Goal: Information Seeking & Learning: Learn about a topic

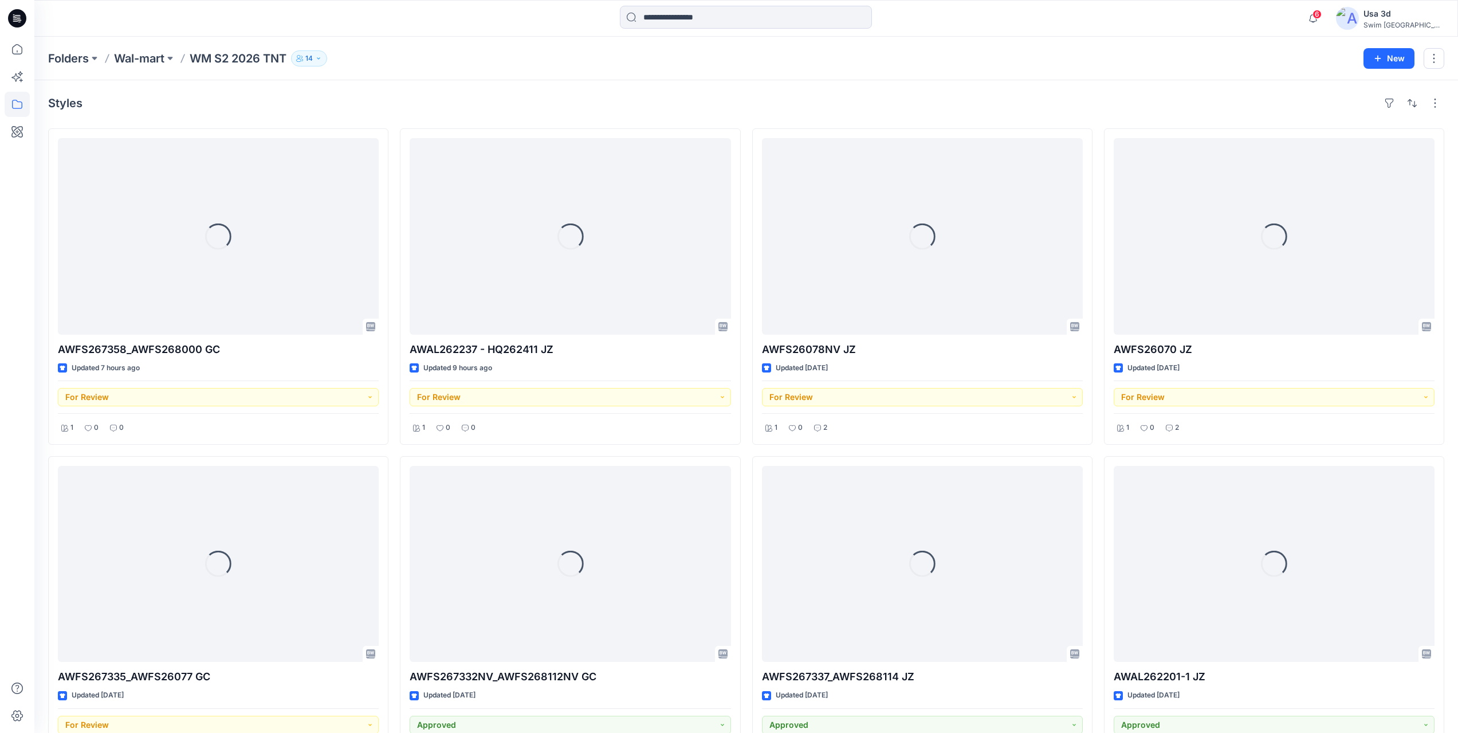
click at [14, 24] on icon at bounding box center [17, 18] width 18 height 18
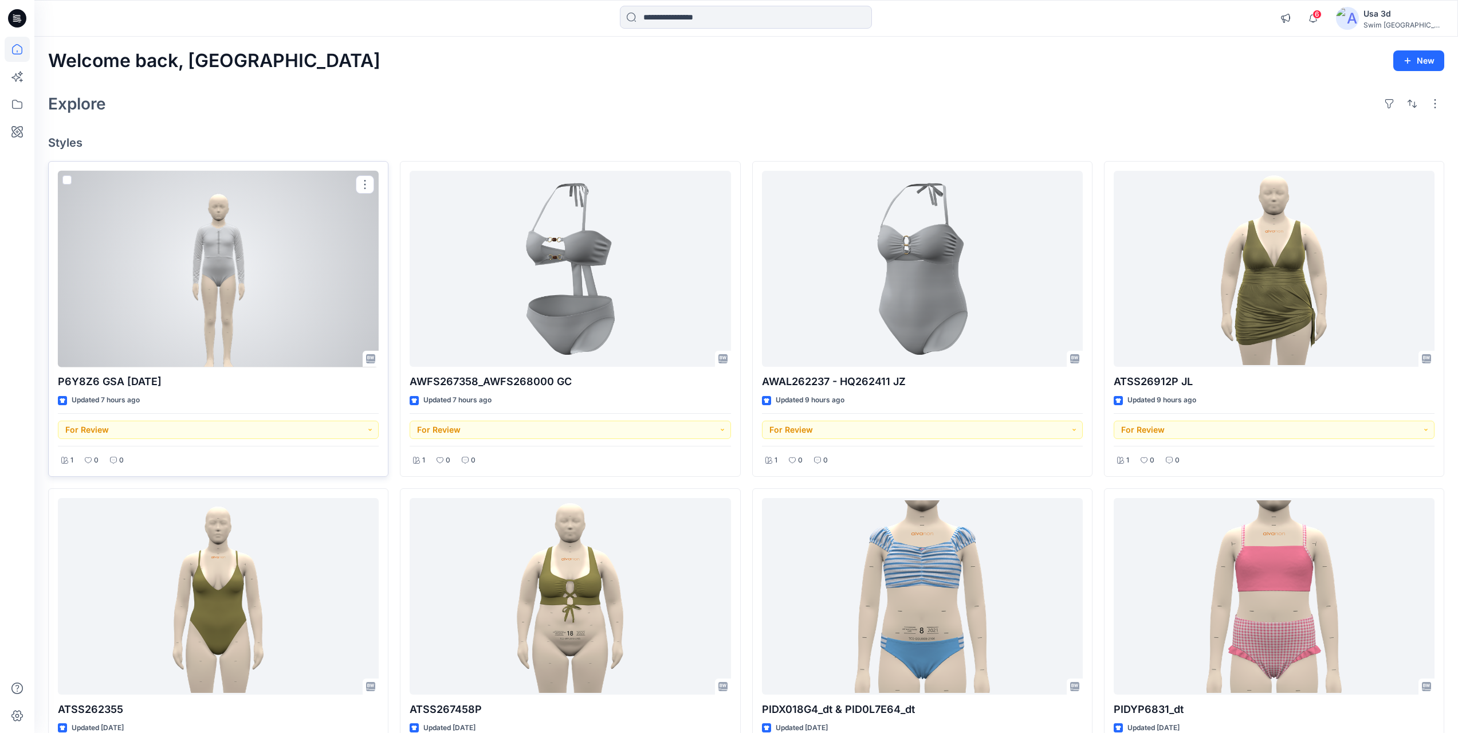
click at [164, 332] on div at bounding box center [218, 269] width 321 height 197
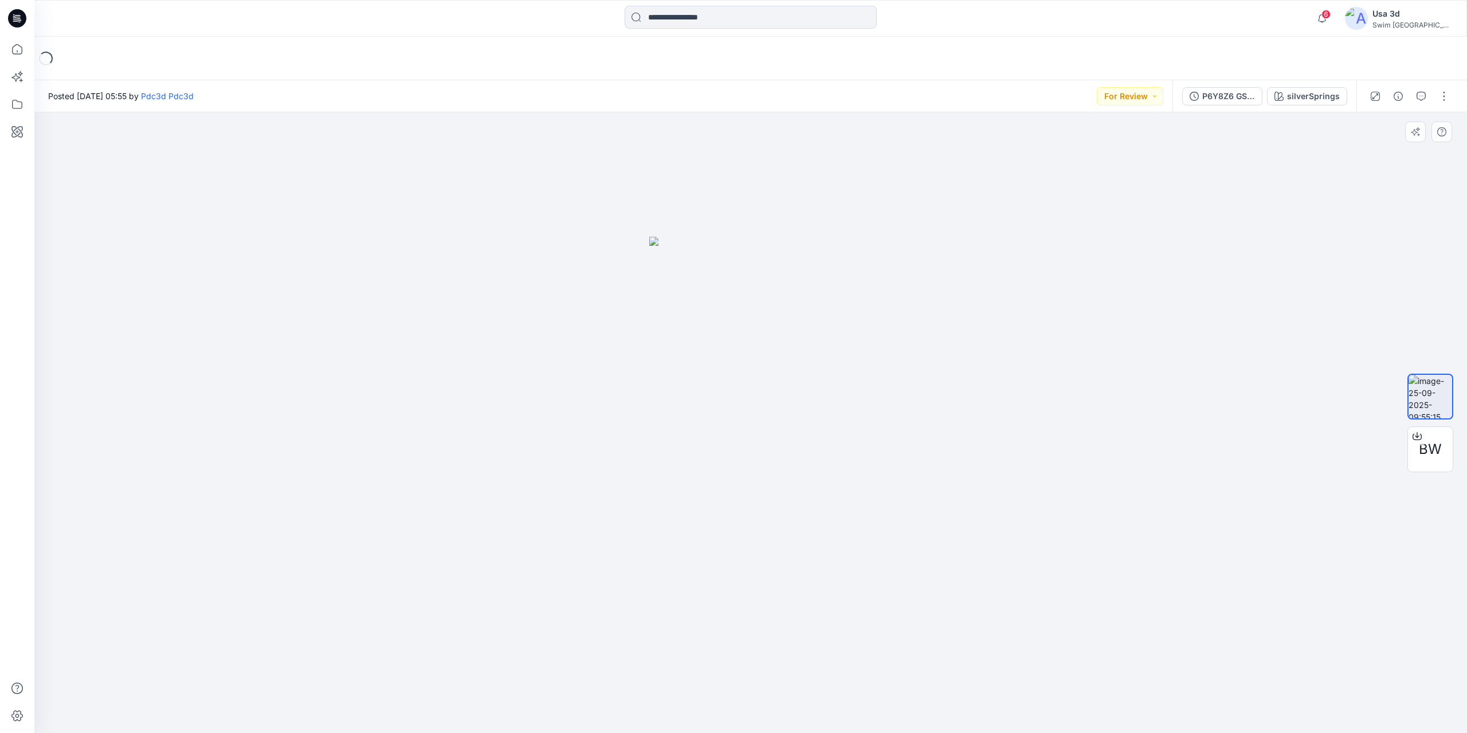
drag, startPoint x: 790, startPoint y: 408, endPoint x: 718, endPoint y: 404, distance: 71.7
click at [718, 404] on img at bounding box center [750, 485] width 203 height 497
click at [1433, 453] on span "BW" at bounding box center [1430, 449] width 23 height 21
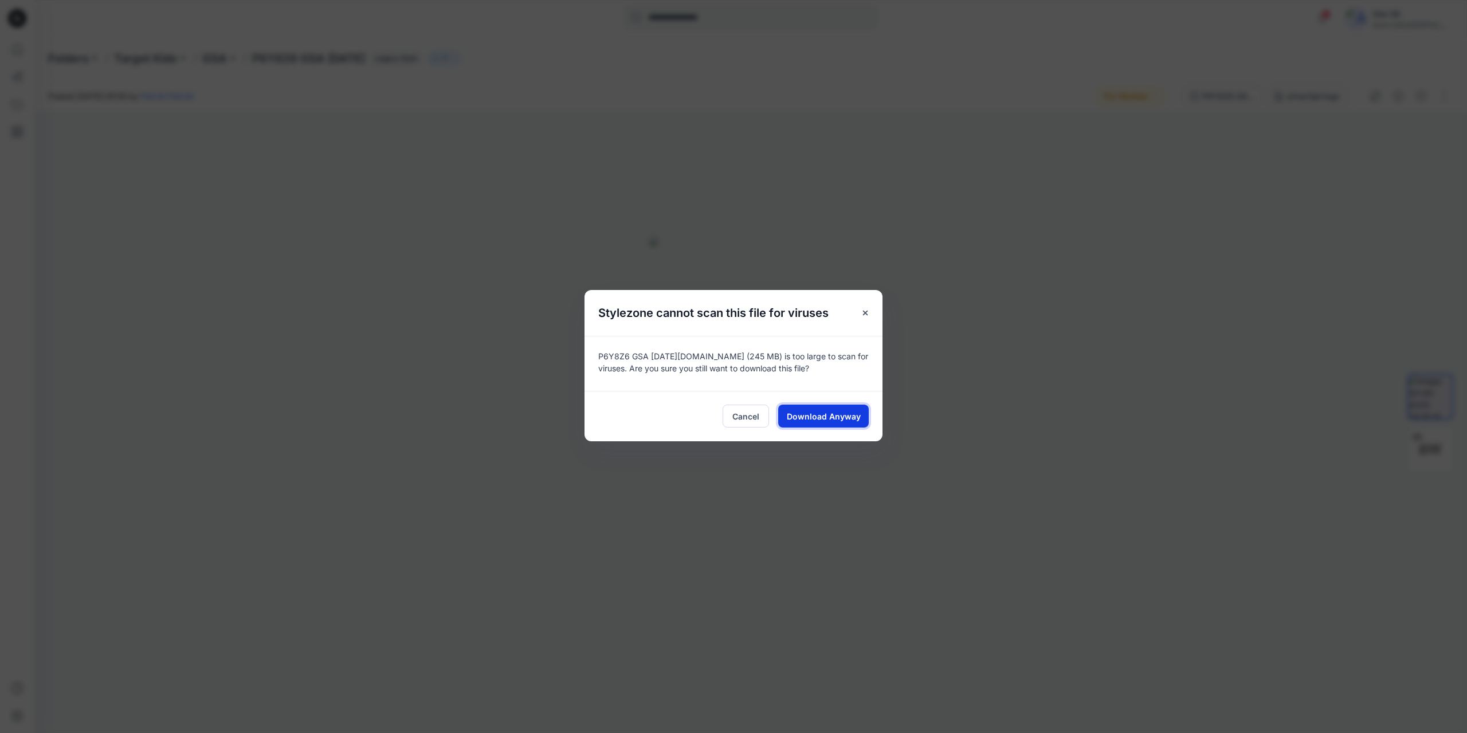
click at [861, 414] on button "Download Anyway" at bounding box center [823, 415] width 91 height 23
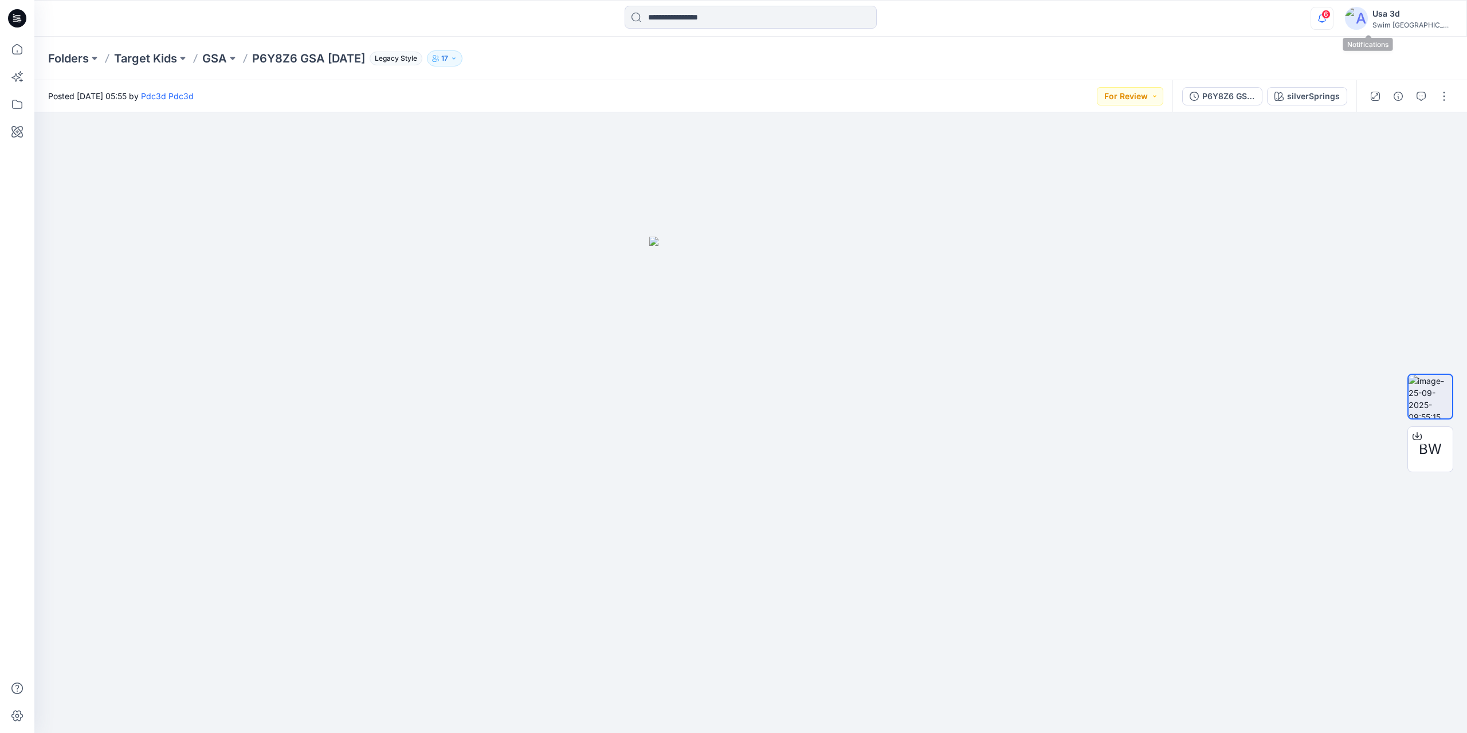
click at [1333, 17] on icon "button" at bounding box center [1322, 18] width 22 height 23
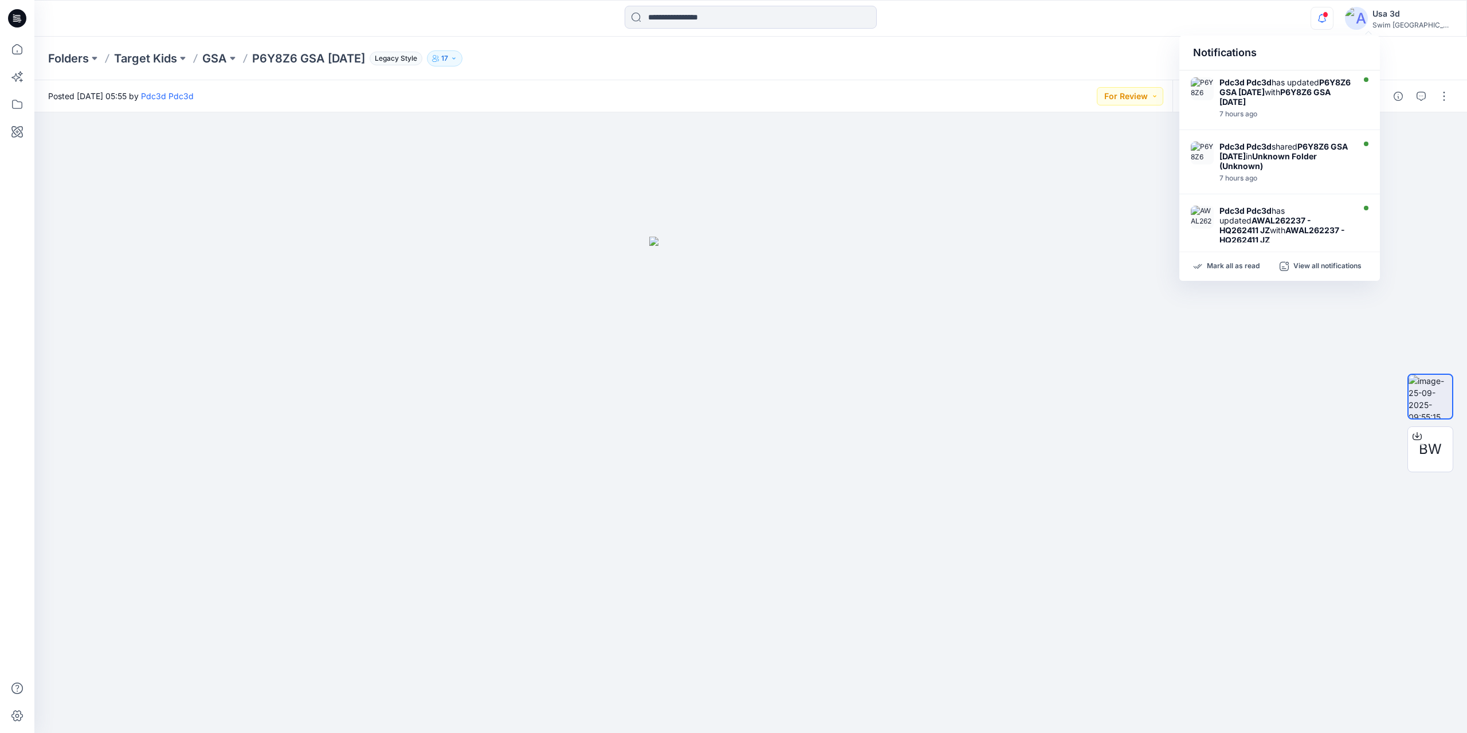
click at [1333, 20] on icon "button" at bounding box center [1322, 18] width 22 height 23
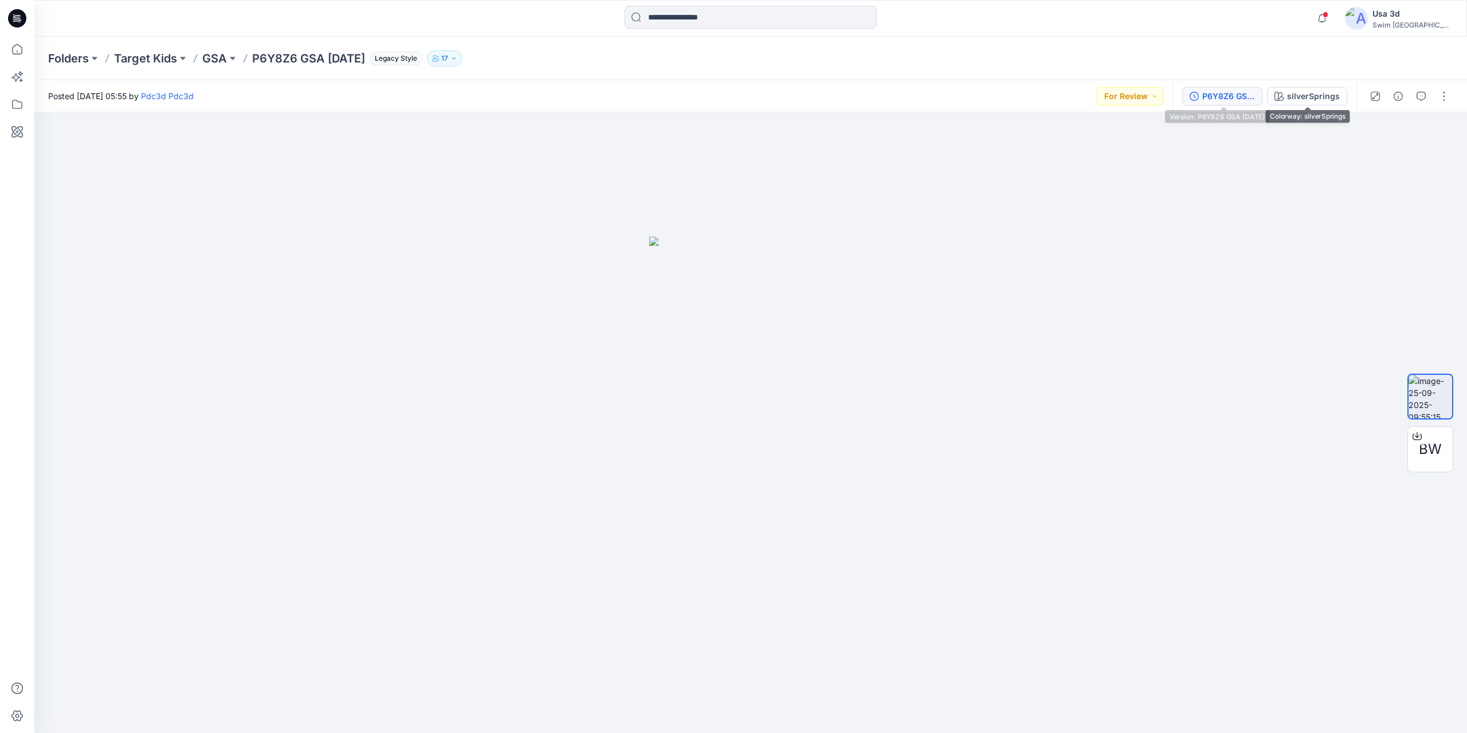
click at [1237, 97] on div "P6Y8Z6 GSA 2025.09.25" at bounding box center [1228, 96] width 53 height 13
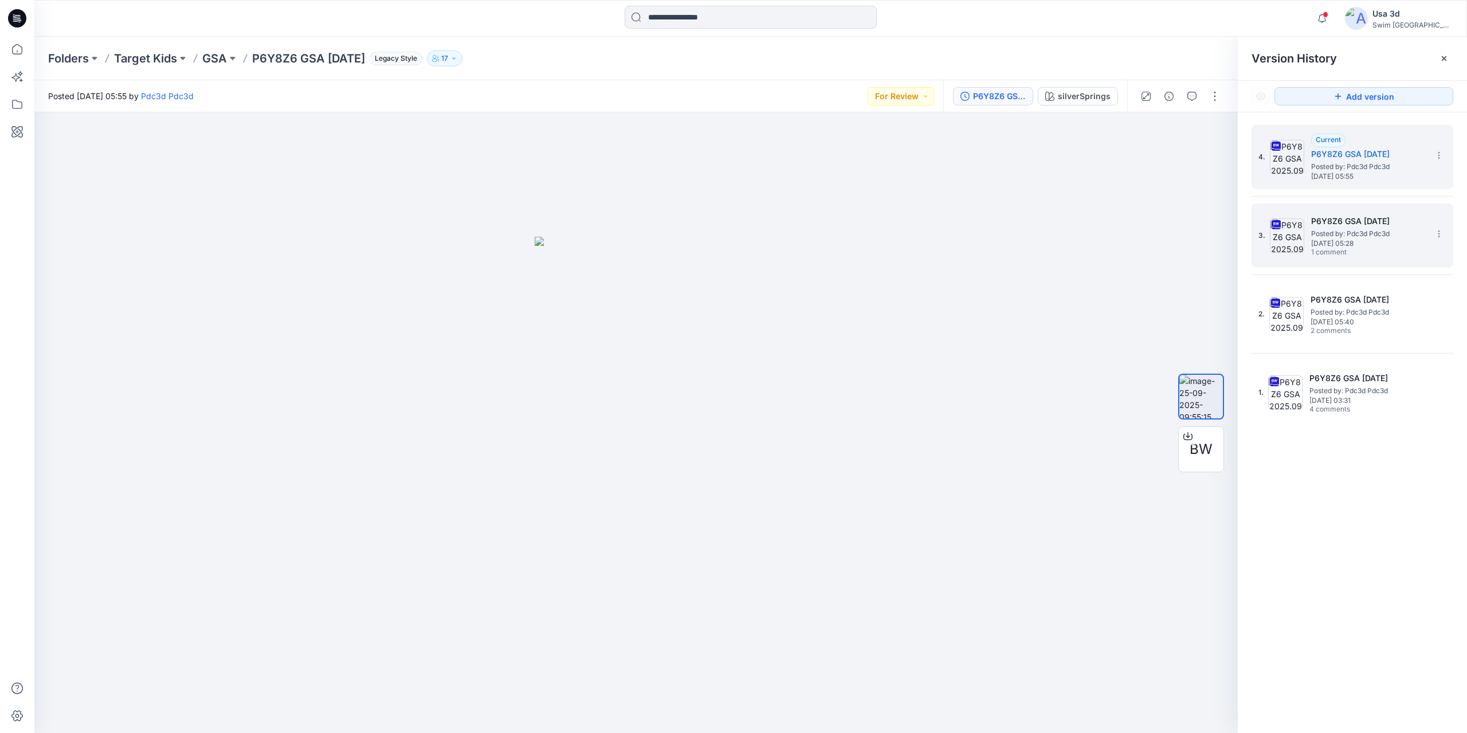
click at [1331, 243] on span "Monday, September 15, 2025 05:28" at bounding box center [1368, 243] width 115 height 8
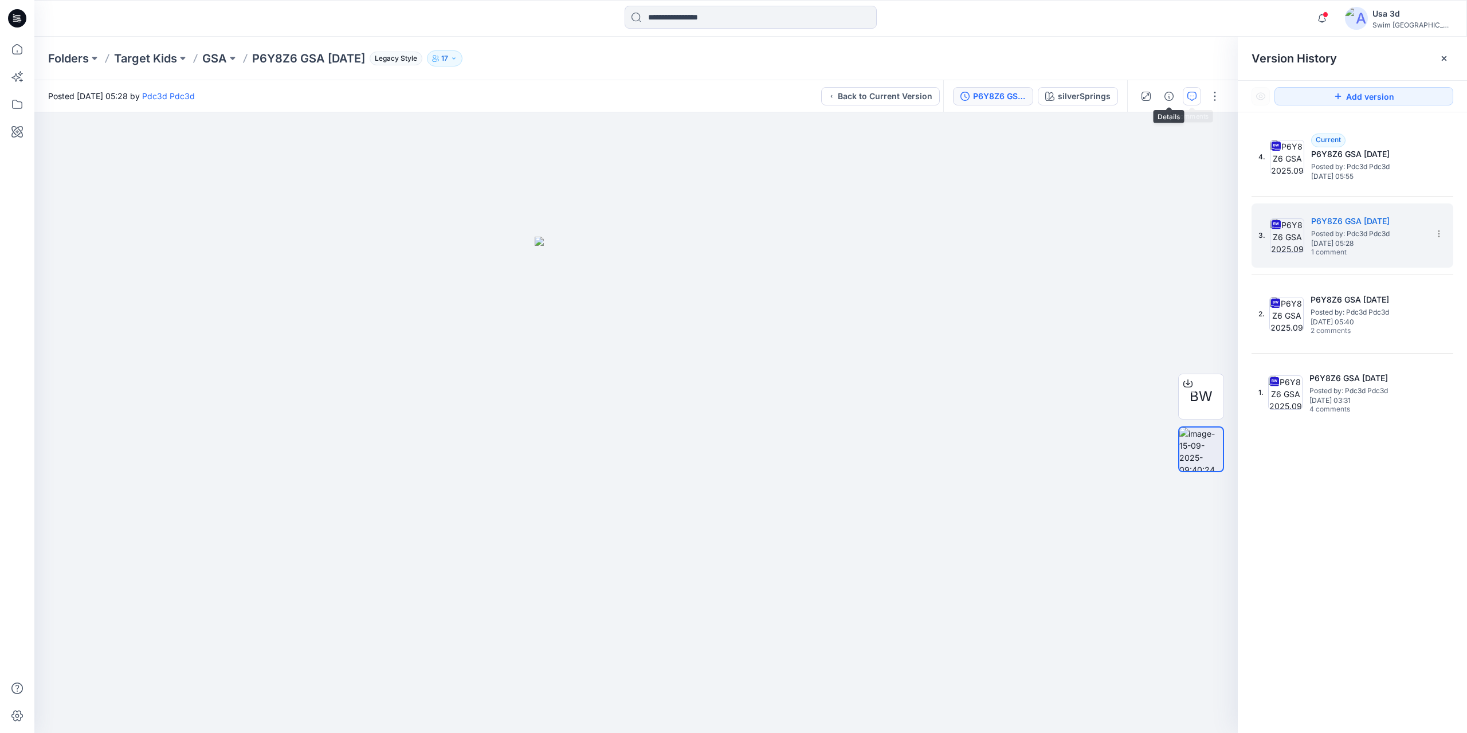
click at [1189, 95] on icon "button" at bounding box center [1191, 96] width 9 height 9
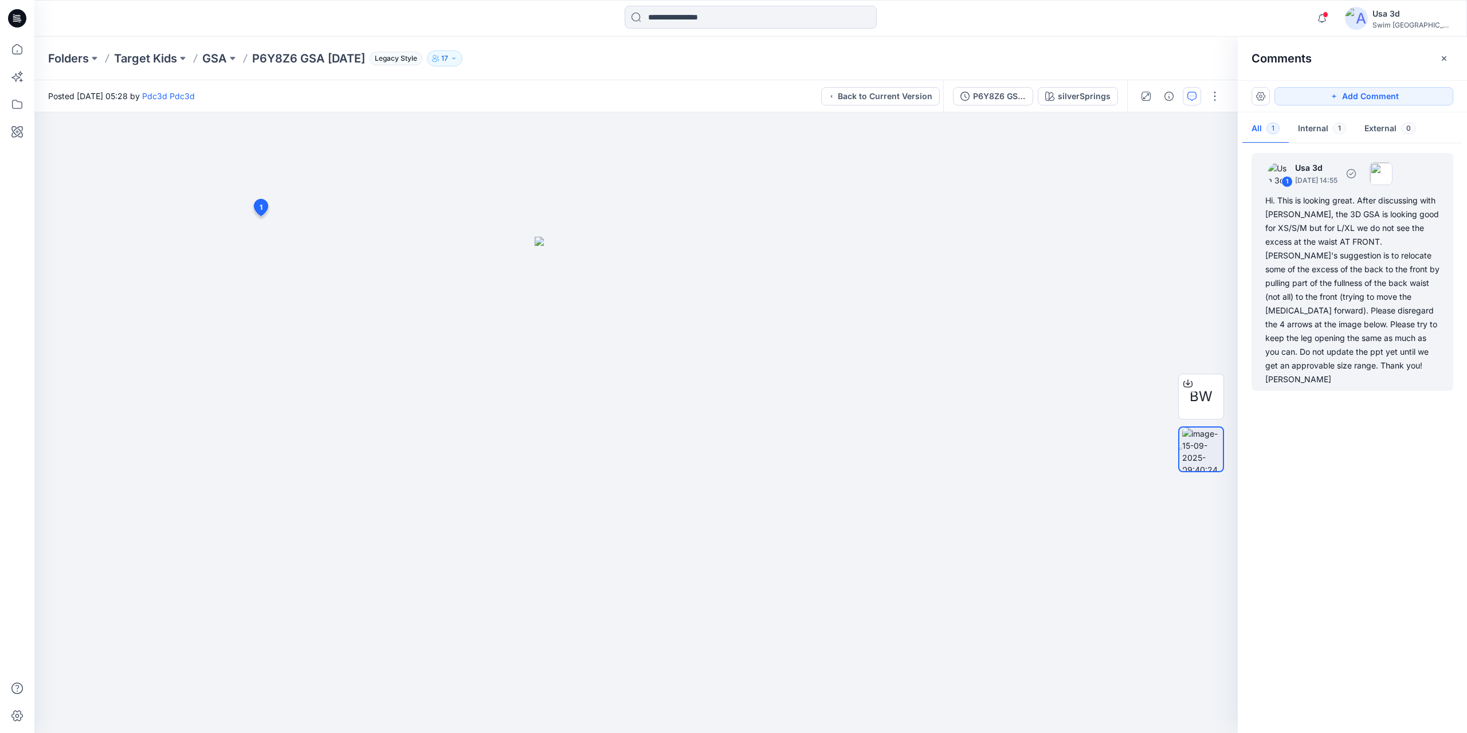
click at [1317, 266] on div "Hi. This is looking great. After discussing with Rowena, the 3D GSA is looking …" at bounding box center [1352, 290] width 174 height 193
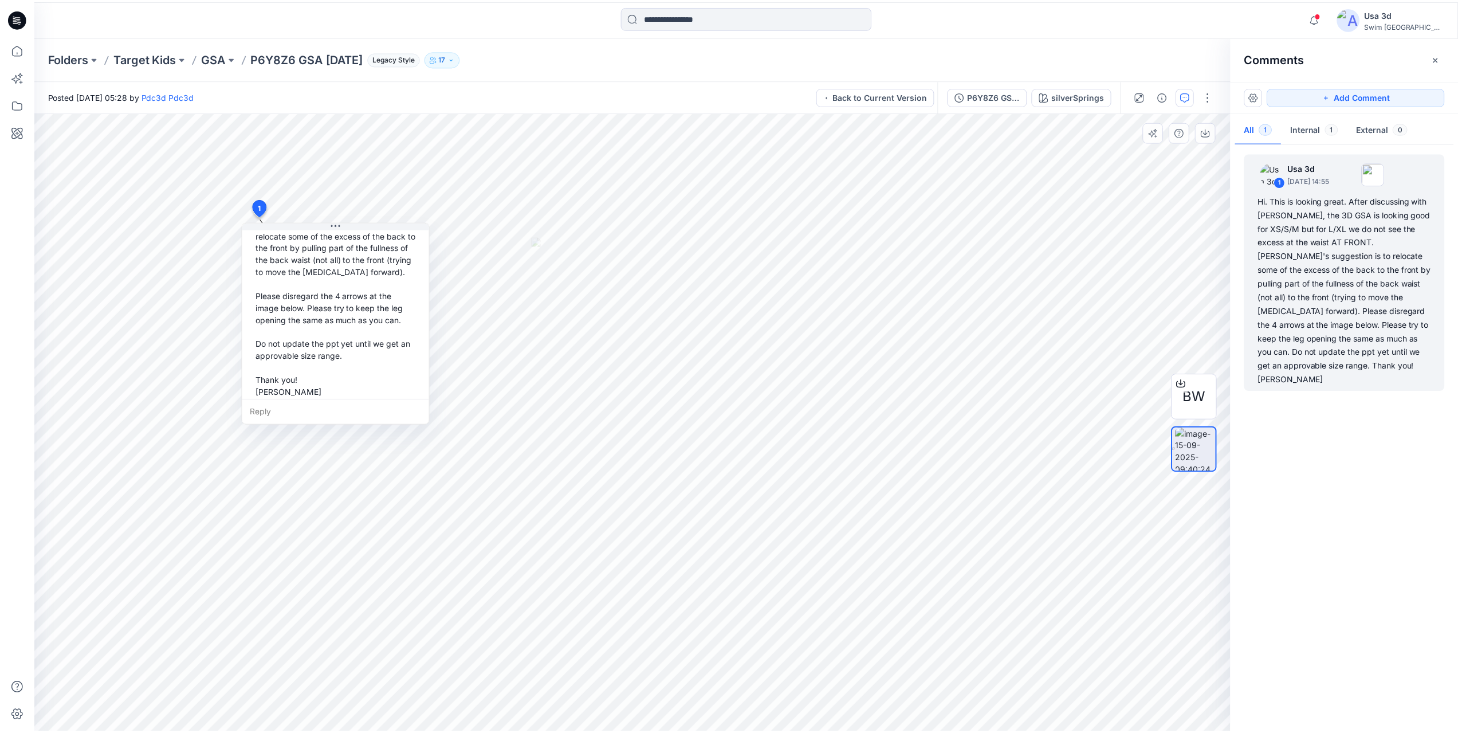
scroll to position [152, 0]
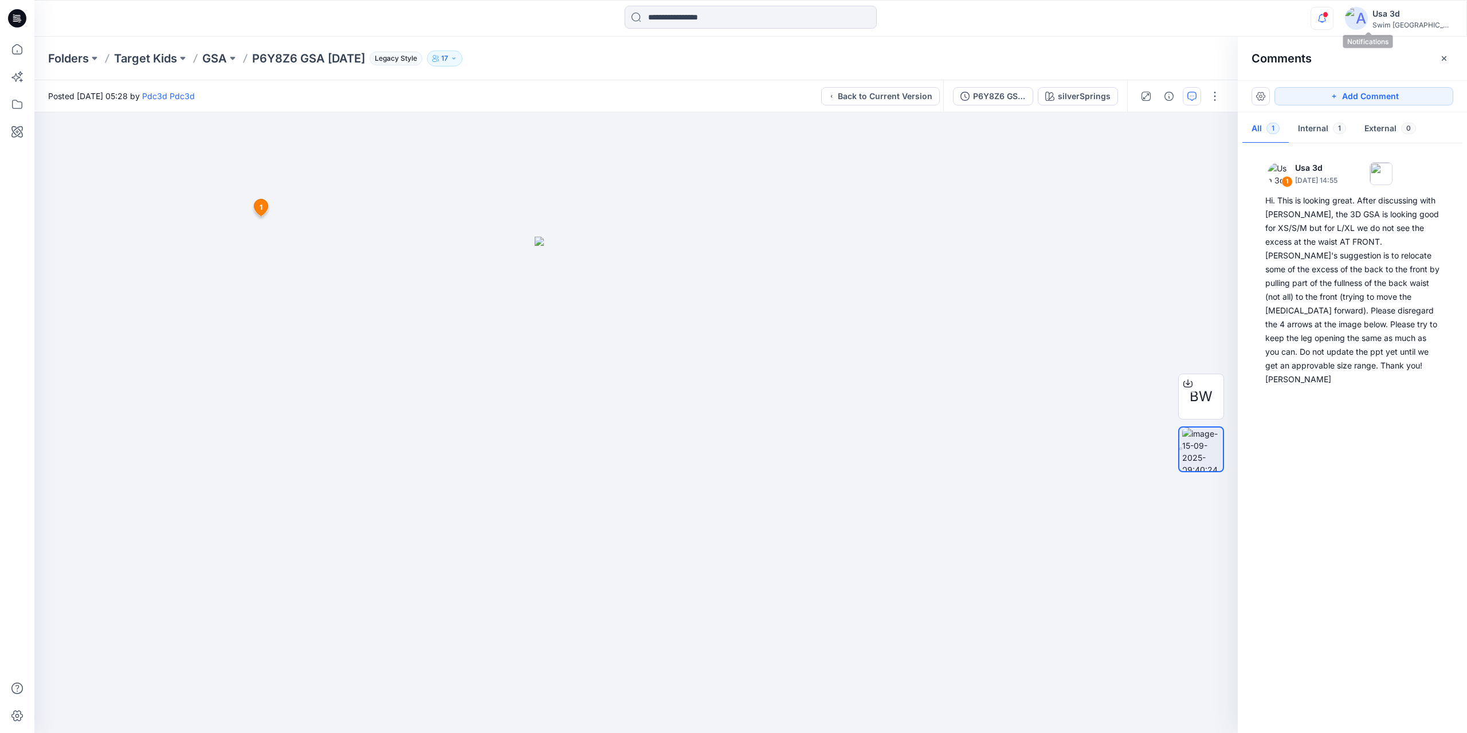
click at [1333, 14] on icon "button" at bounding box center [1322, 18] width 22 height 23
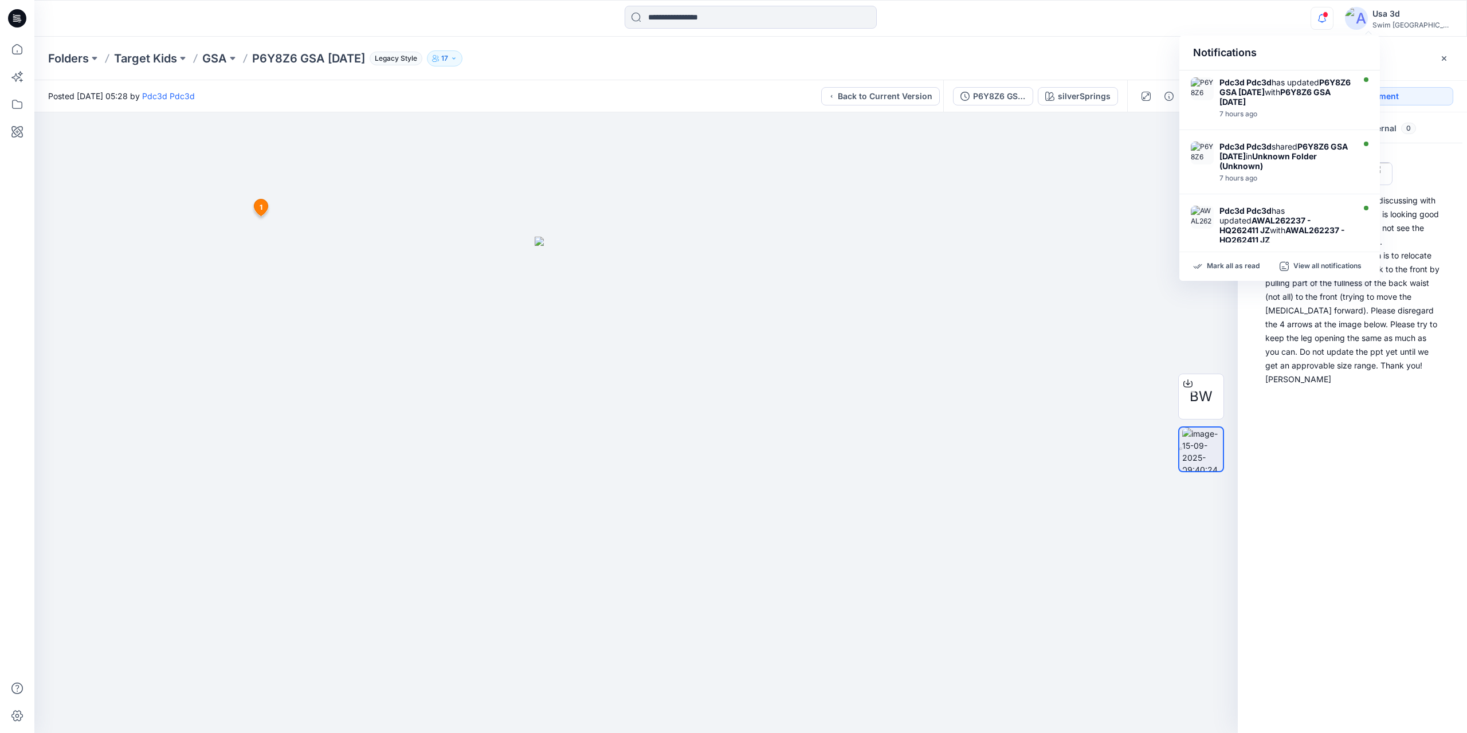
click at [1333, 14] on icon "button" at bounding box center [1322, 18] width 22 height 23
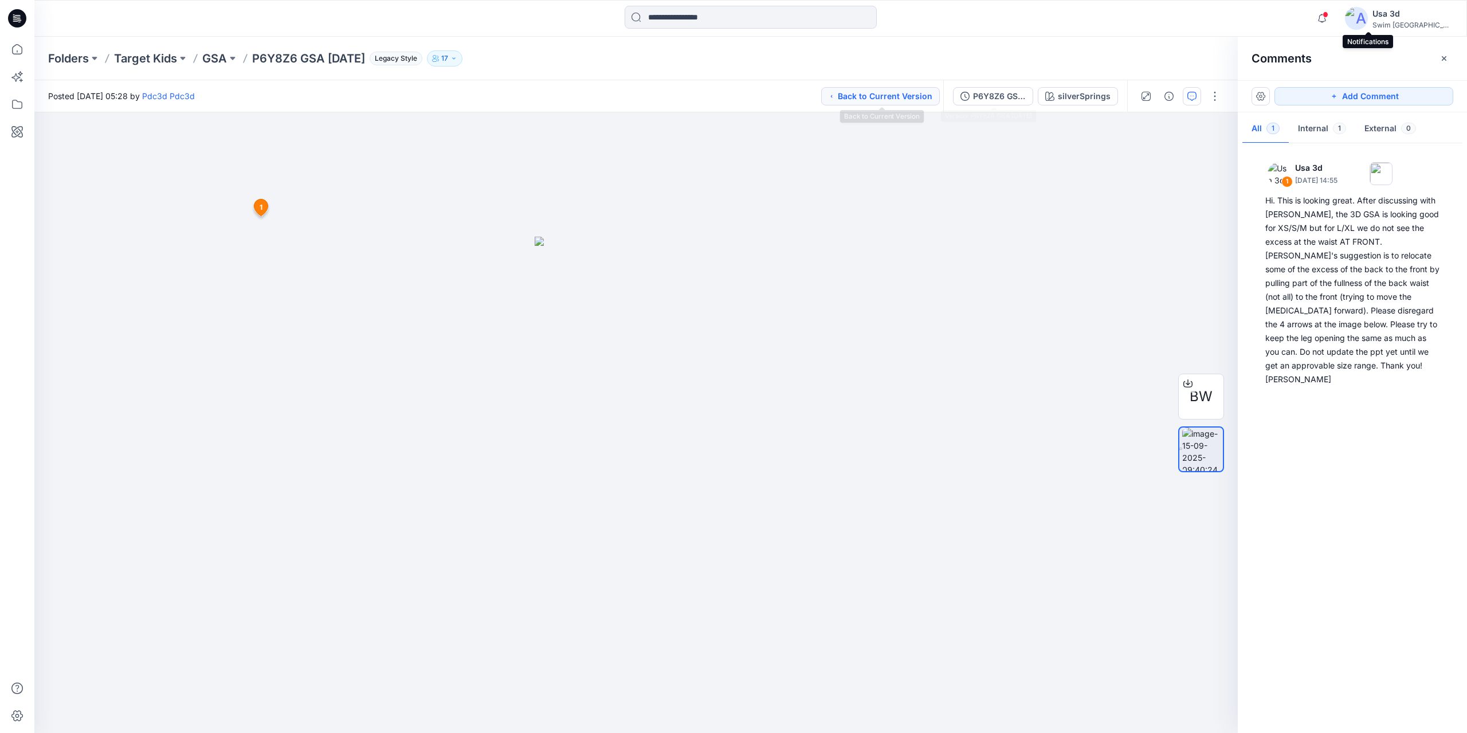
click at [894, 97] on button "Back to Current Version" at bounding box center [880, 96] width 119 height 18
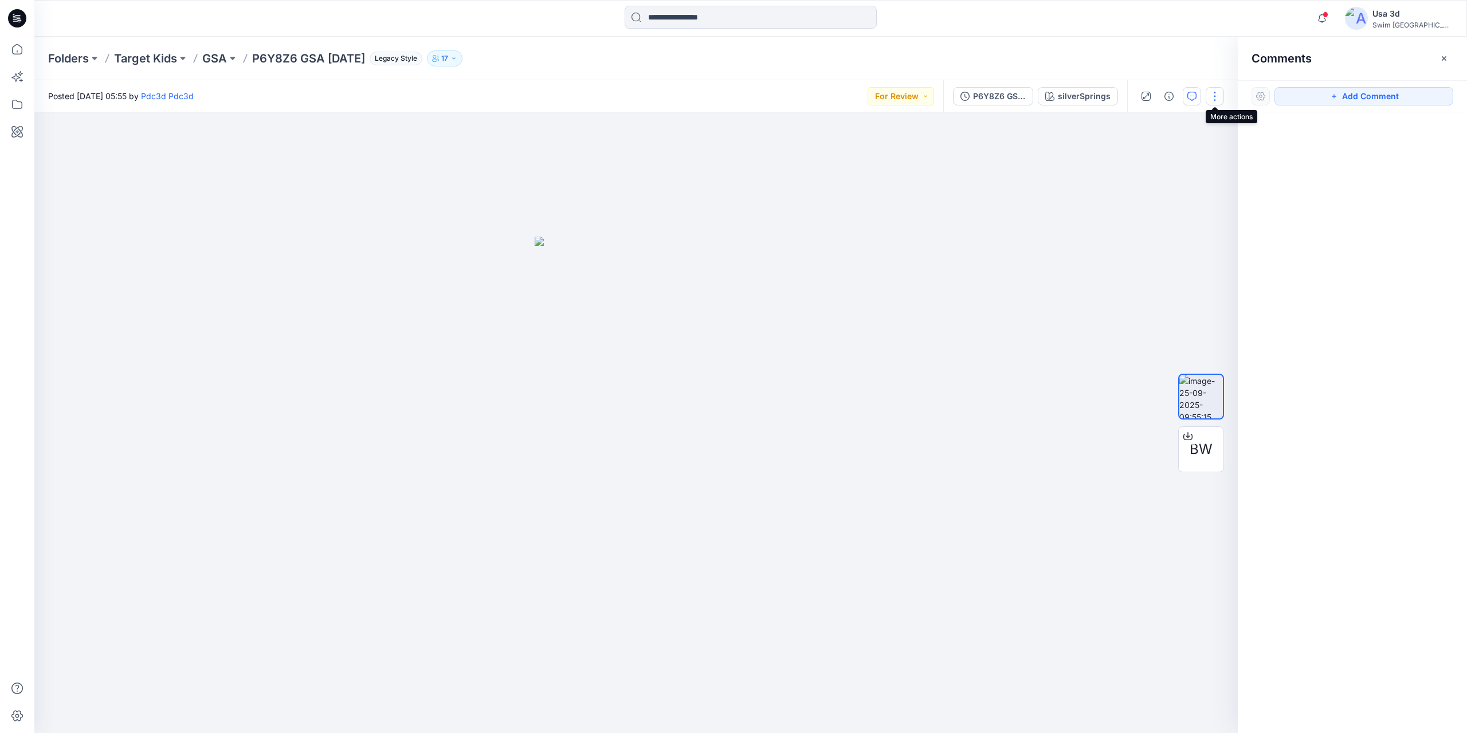
click at [1214, 102] on button "button" at bounding box center [1214, 96] width 18 height 18
click at [921, 96] on button "For Review" at bounding box center [900, 96] width 66 height 18
click at [968, 50] on div "Folders Target Kids GSA P6Y8Z6 GSA 2025.09.02 Legacy Style 17" at bounding box center [705, 58] width 1315 height 16
click at [16, 17] on icon at bounding box center [17, 18] width 18 height 18
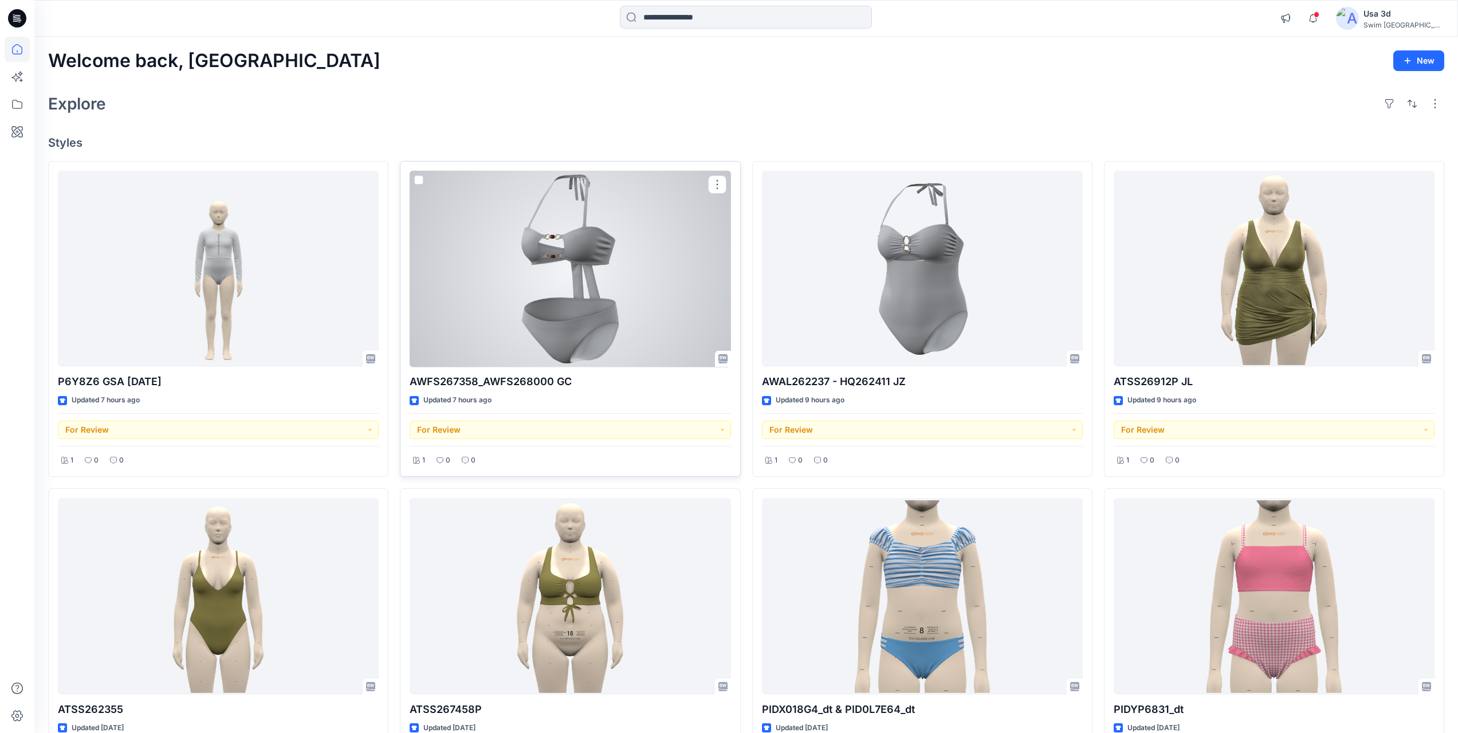
click at [617, 282] on div at bounding box center [570, 269] width 321 height 197
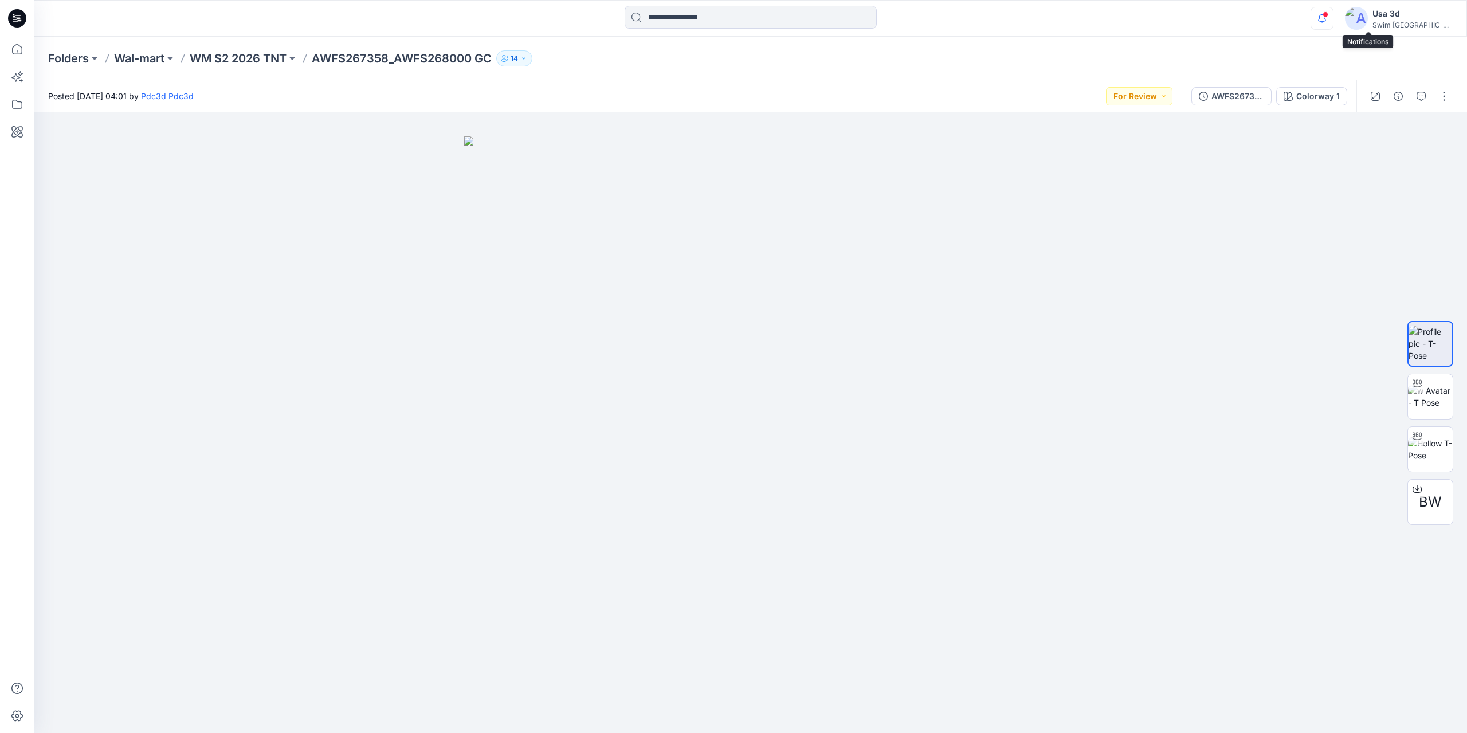
click at [1333, 18] on icon "button" at bounding box center [1322, 18] width 22 height 23
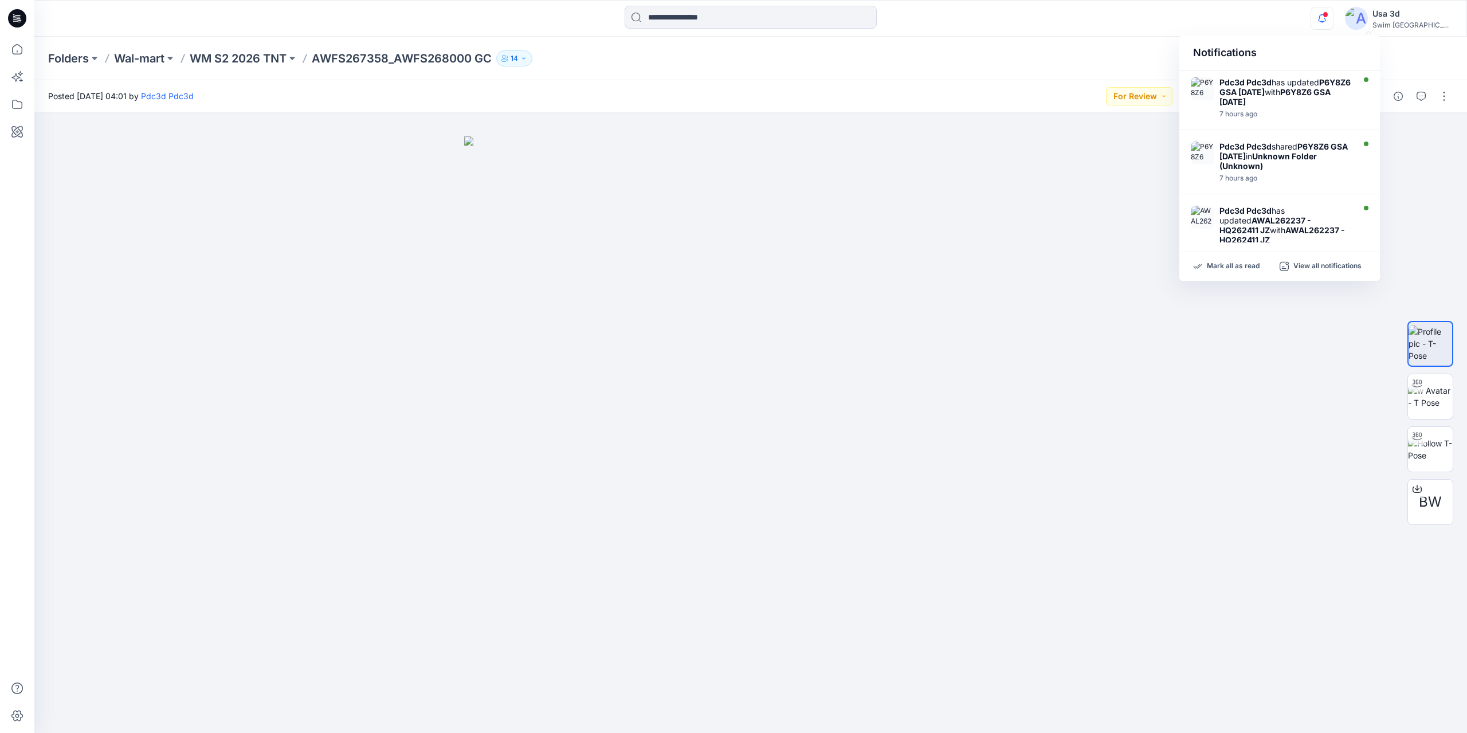
click at [1333, 18] on icon "button" at bounding box center [1322, 18] width 22 height 23
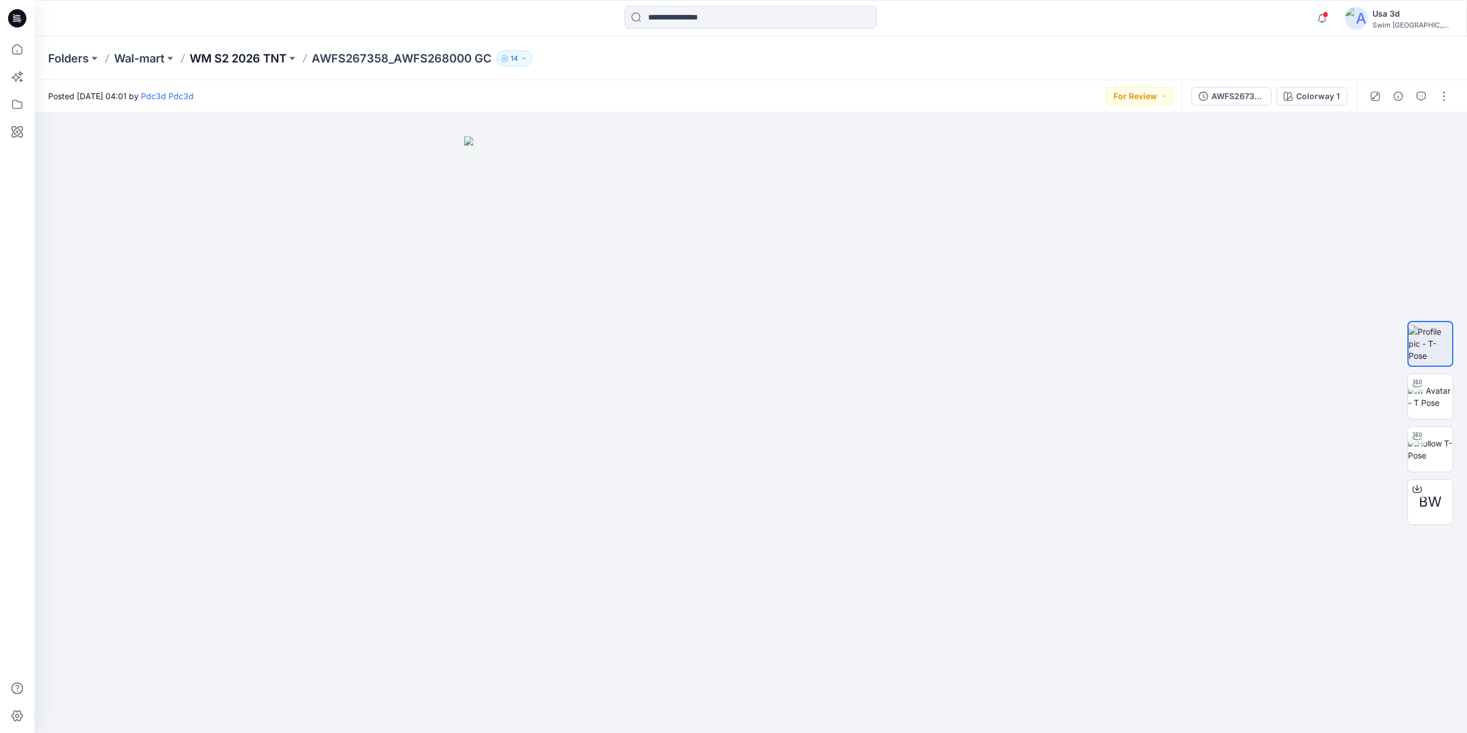
click at [254, 56] on p "WM S2 2026 TNT" at bounding box center [238, 58] width 97 height 16
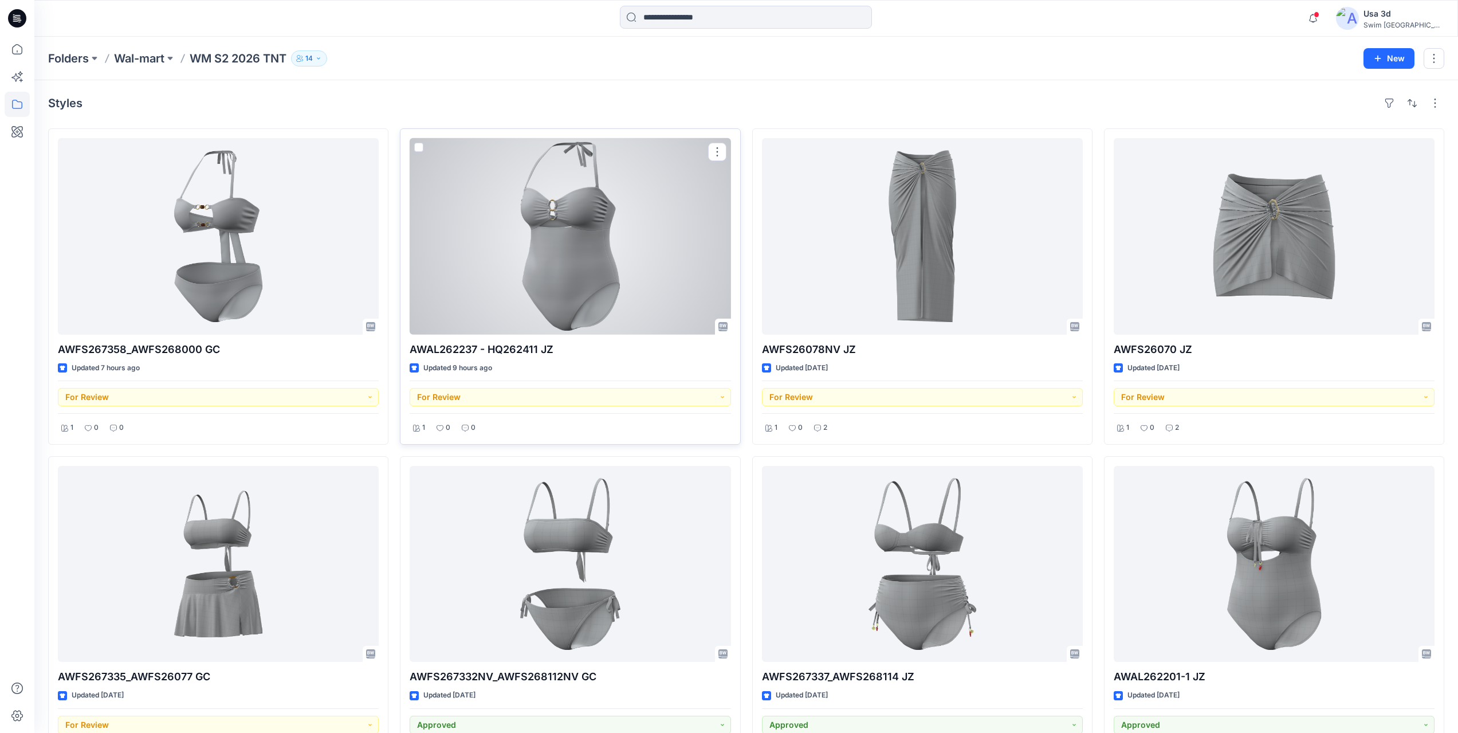
click at [533, 217] on div at bounding box center [570, 236] width 321 height 197
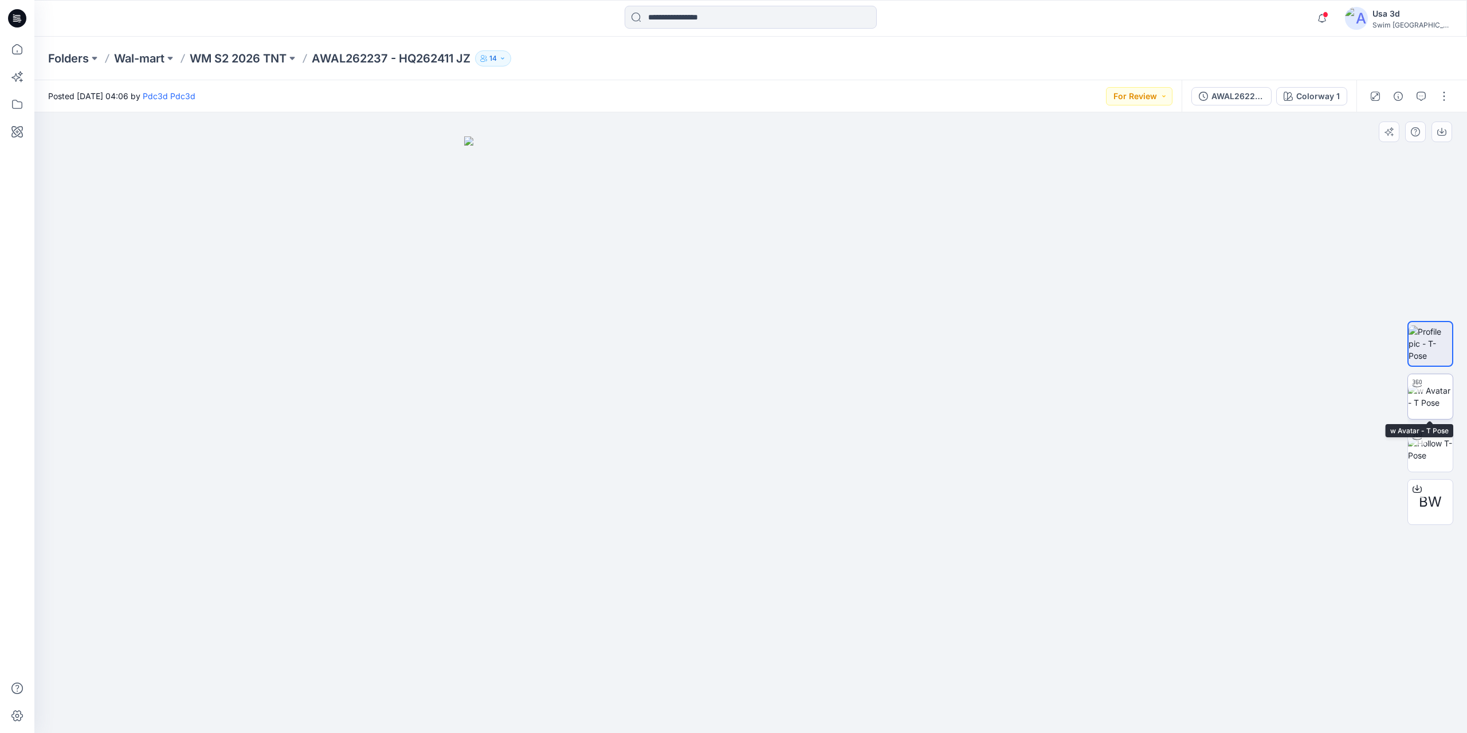
click at [1416, 395] on img at bounding box center [1430, 396] width 45 height 24
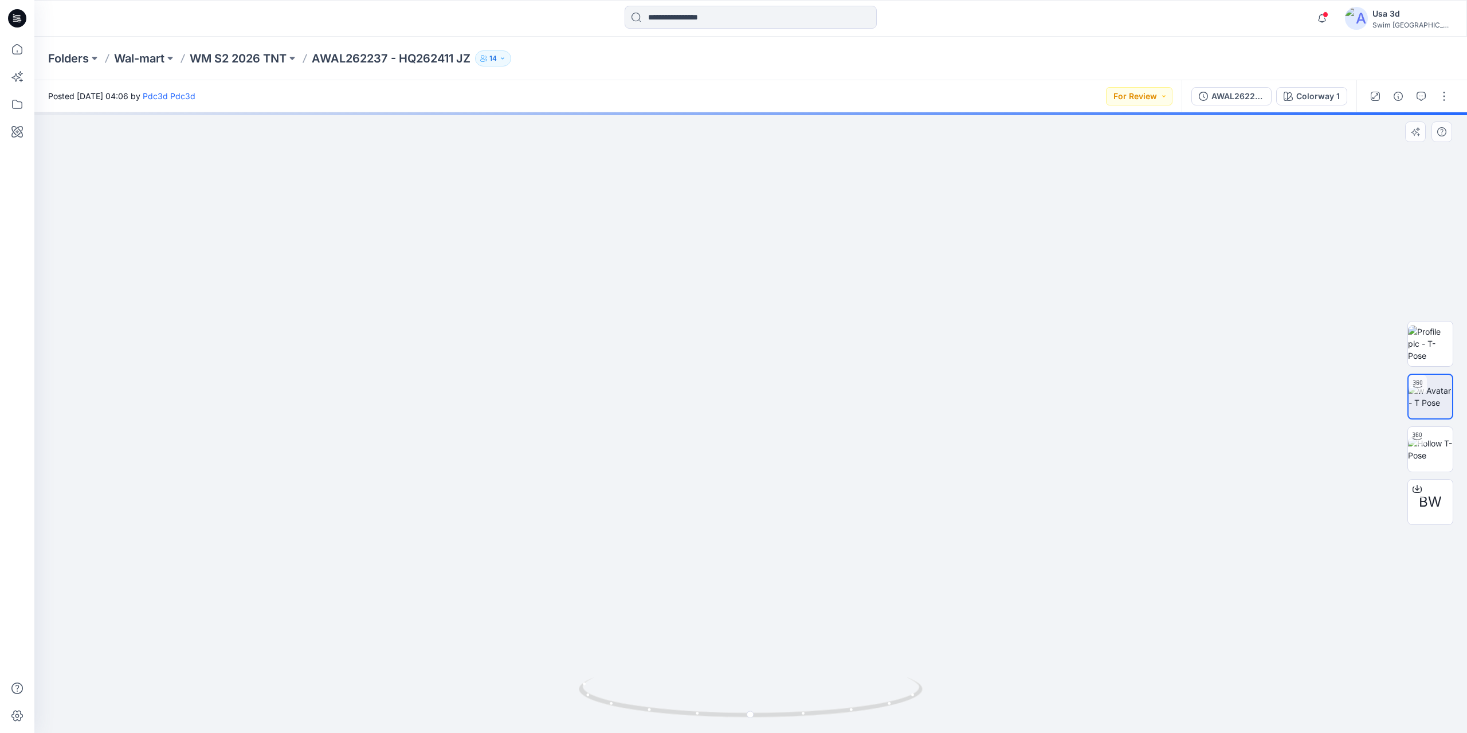
drag, startPoint x: 809, startPoint y: 537, endPoint x: 808, endPoint y: 586, distance: 48.7
click at [808, 586] on img at bounding box center [792, 356] width 1638 height 756
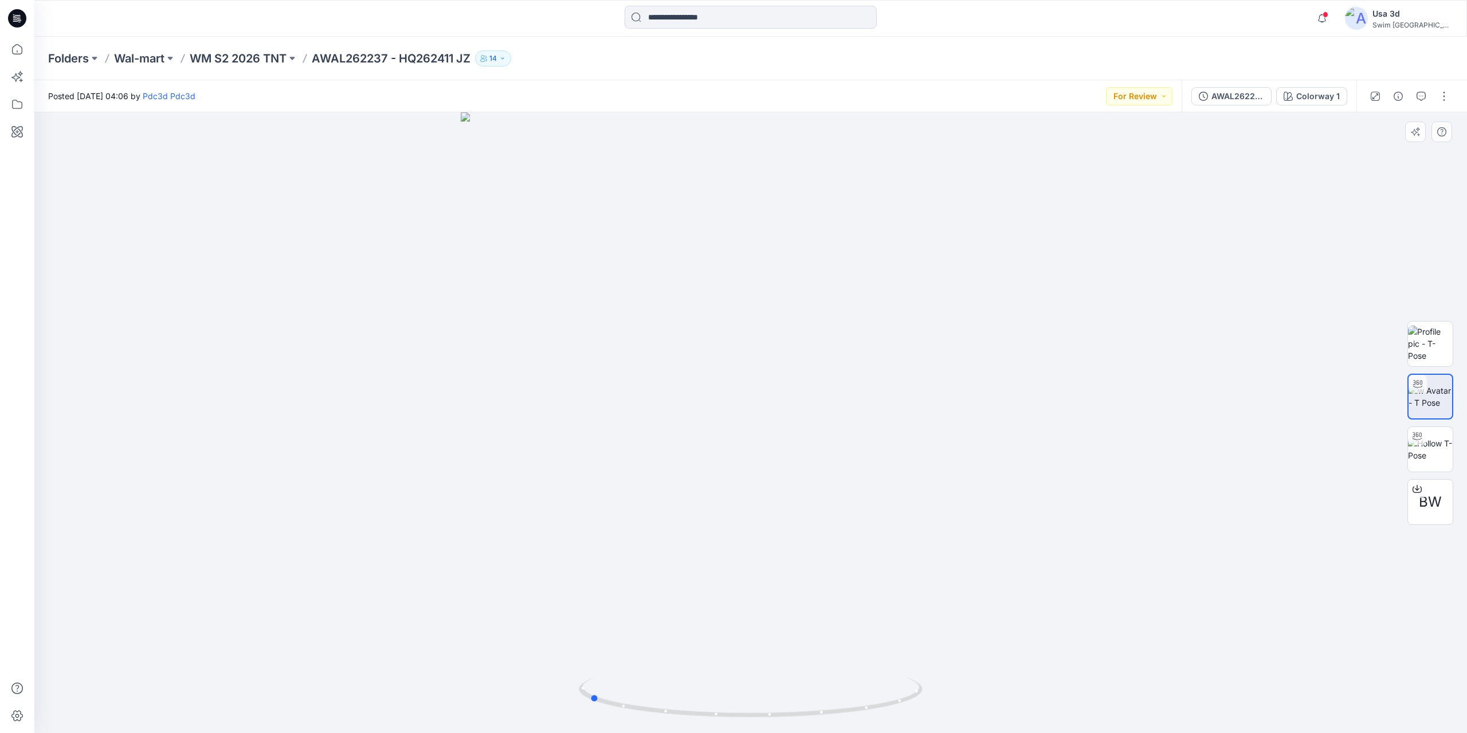
drag, startPoint x: 717, startPoint y: 344, endPoint x: 641, endPoint y: 347, distance: 75.7
click at [641, 347] on div at bounding box center [750, 422] width 1432 height 620
drag, startPoint x: 748, startPoint y: 430, endPoint x: 944, endPoint y: 428, distance: 196.0
click at [944, 428] on div at bounding box center [750, 422] width 1432 height 620
click at [26, 19] on icon at bounding box center [17, 18] width 18 height 18
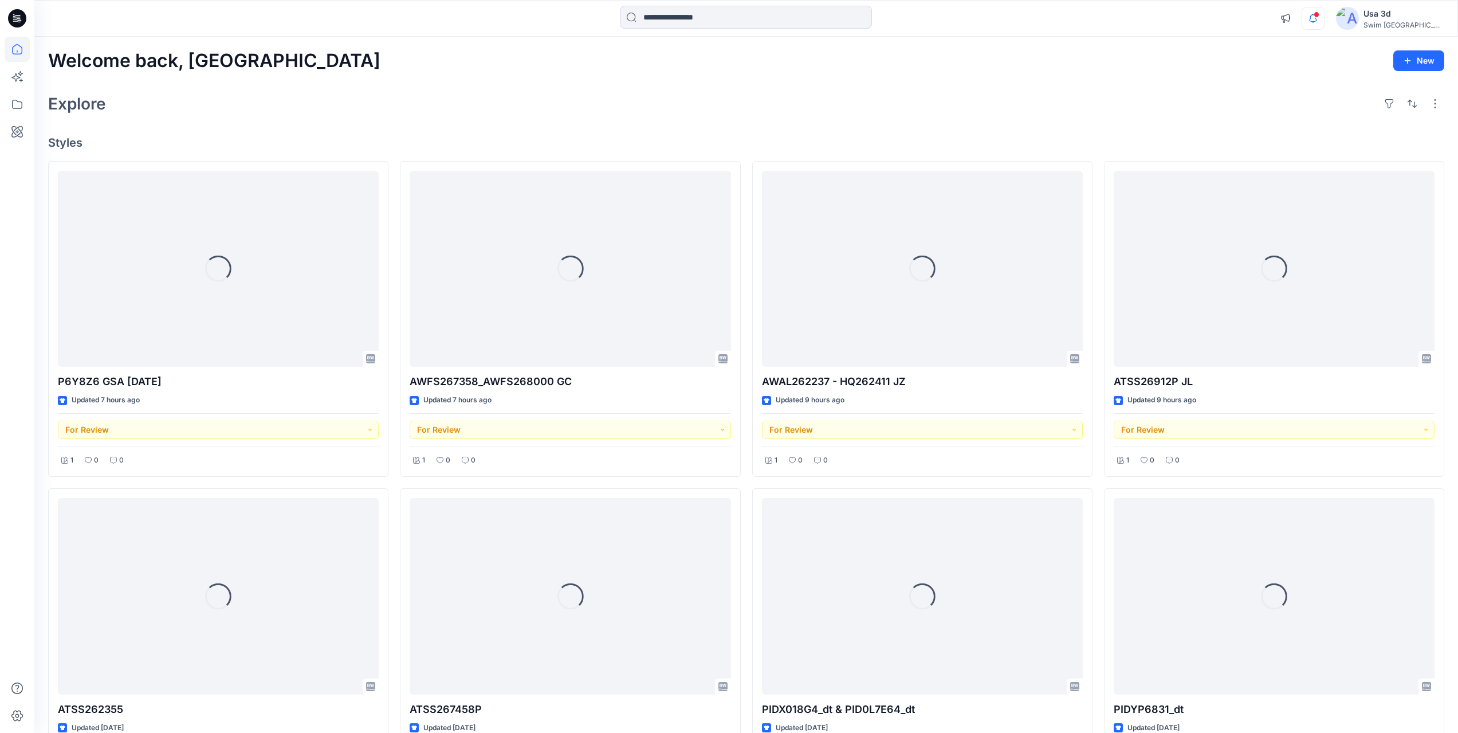
click at [1324, 13] on icon "button" at bounding box center [1313, 18] width 22 height 23
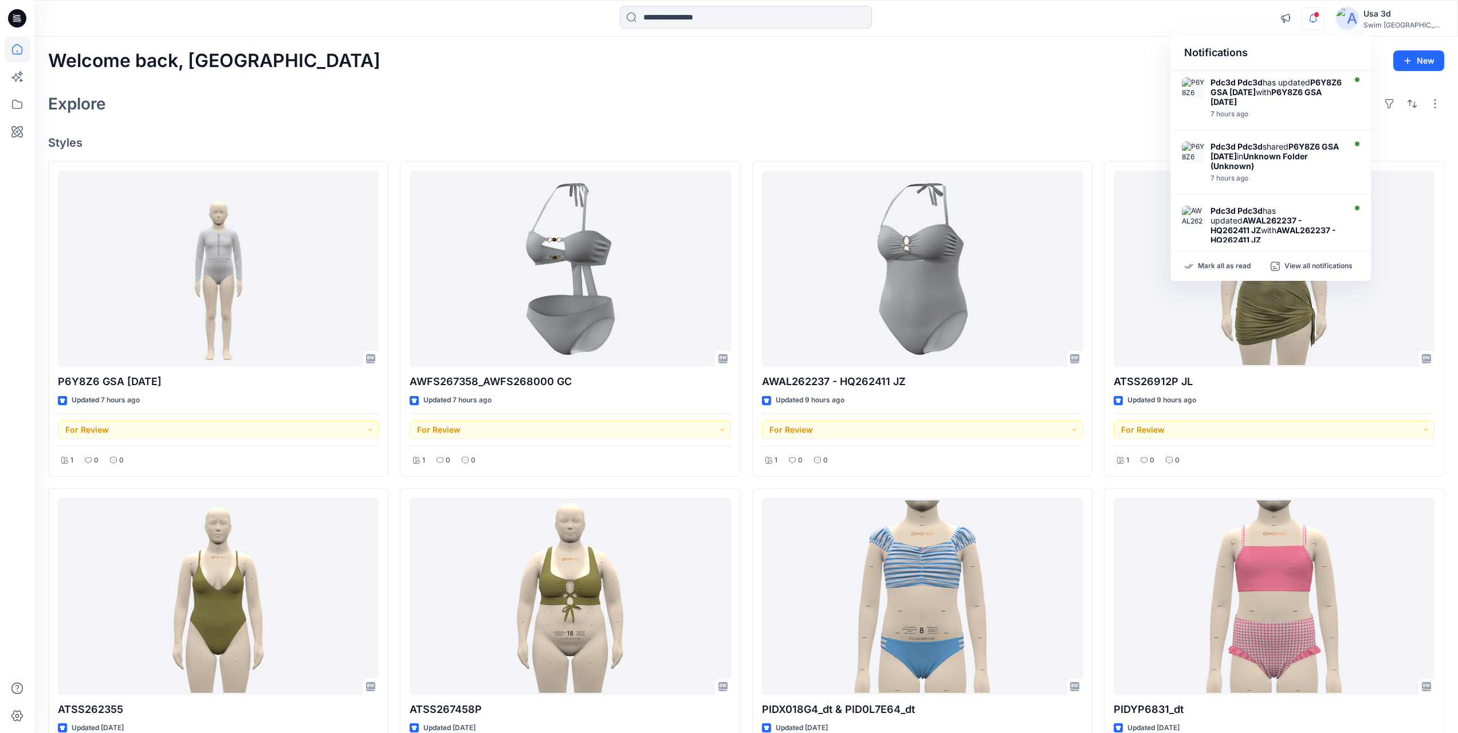
click at [1324, 13] on icon "button" at bounding box center [1313, 18] width 22 height 23
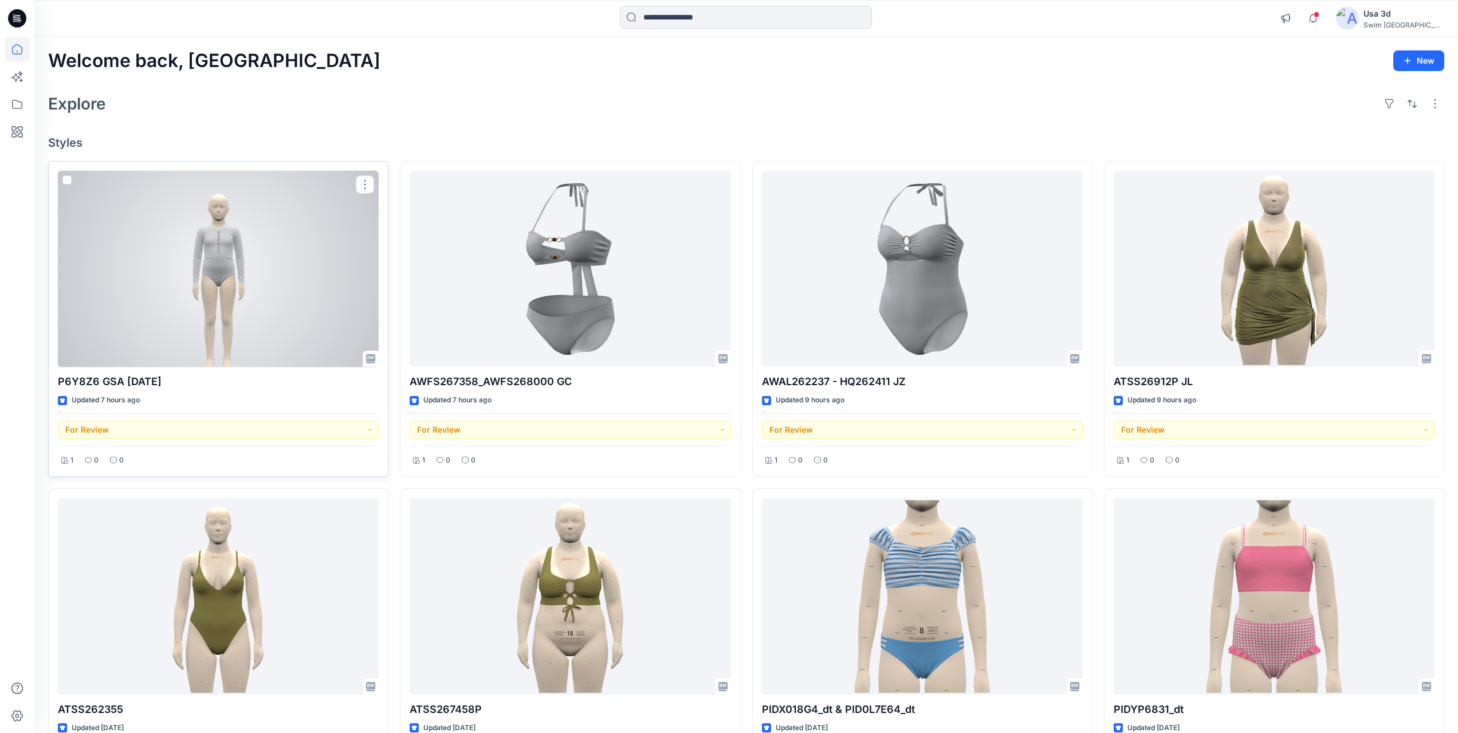
click at [313, 311] on div at bounding box center [218, 269] width 321 height 197
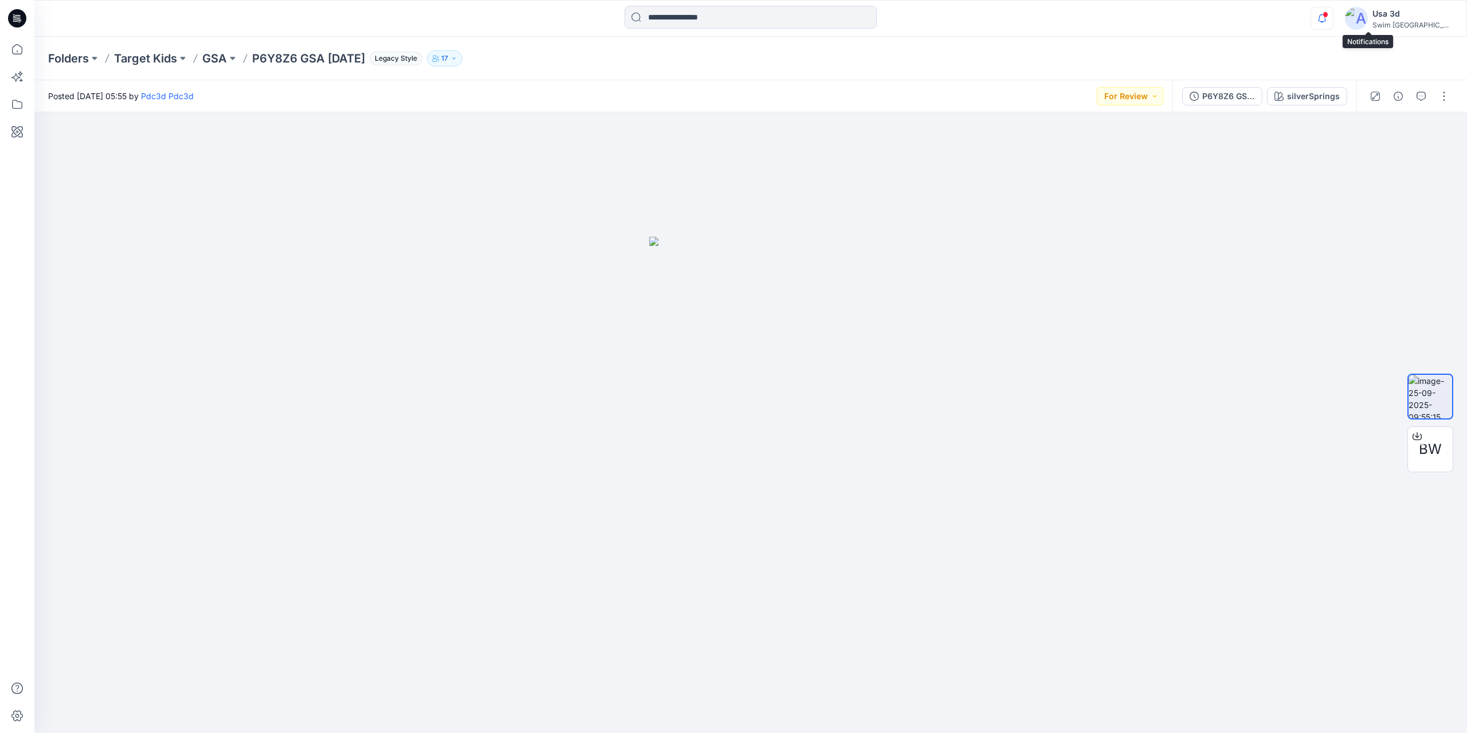
click at [1333, 11] on icon "button" at bounding box center [1322, 18] width 22 height 23
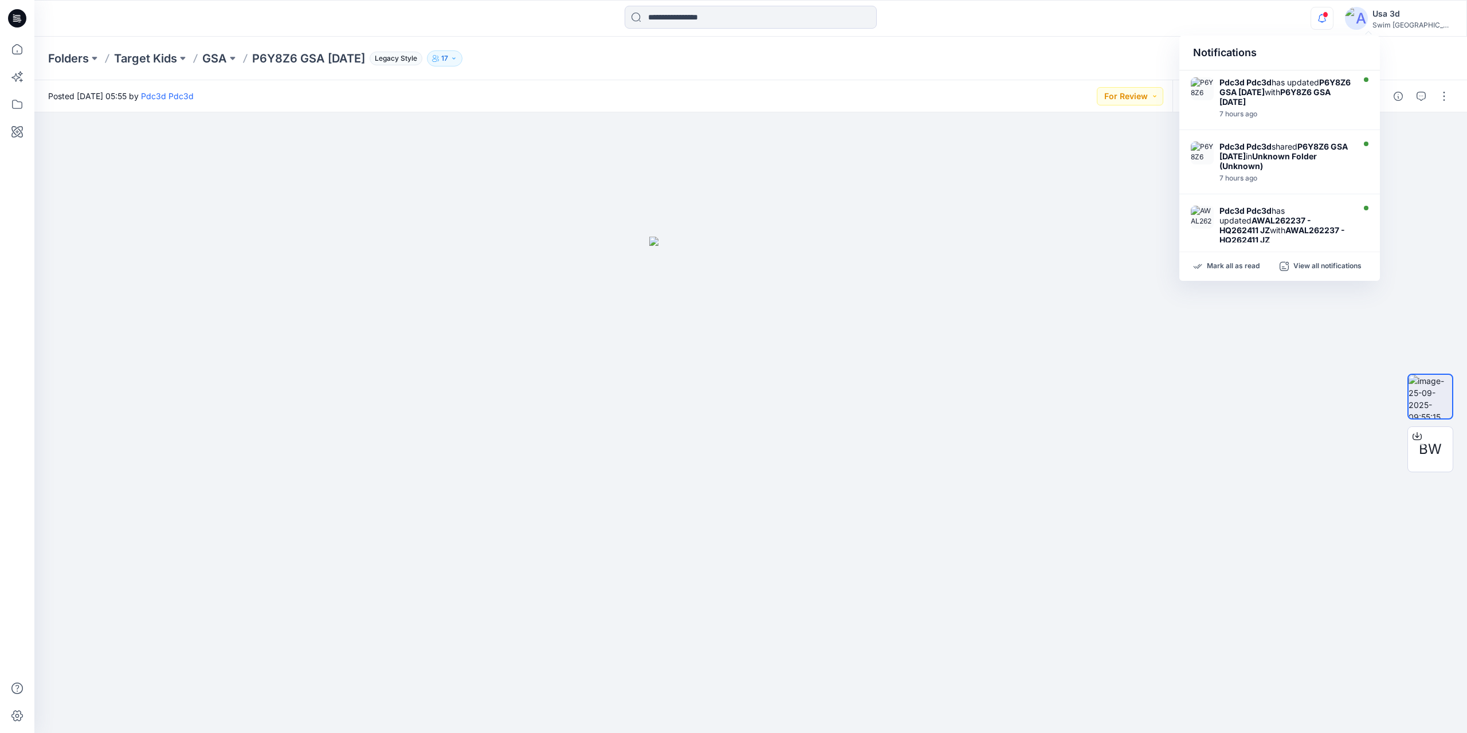
click at [1333, 11] on icon "button" at bounding box center [1322, 18] width 22 height 23
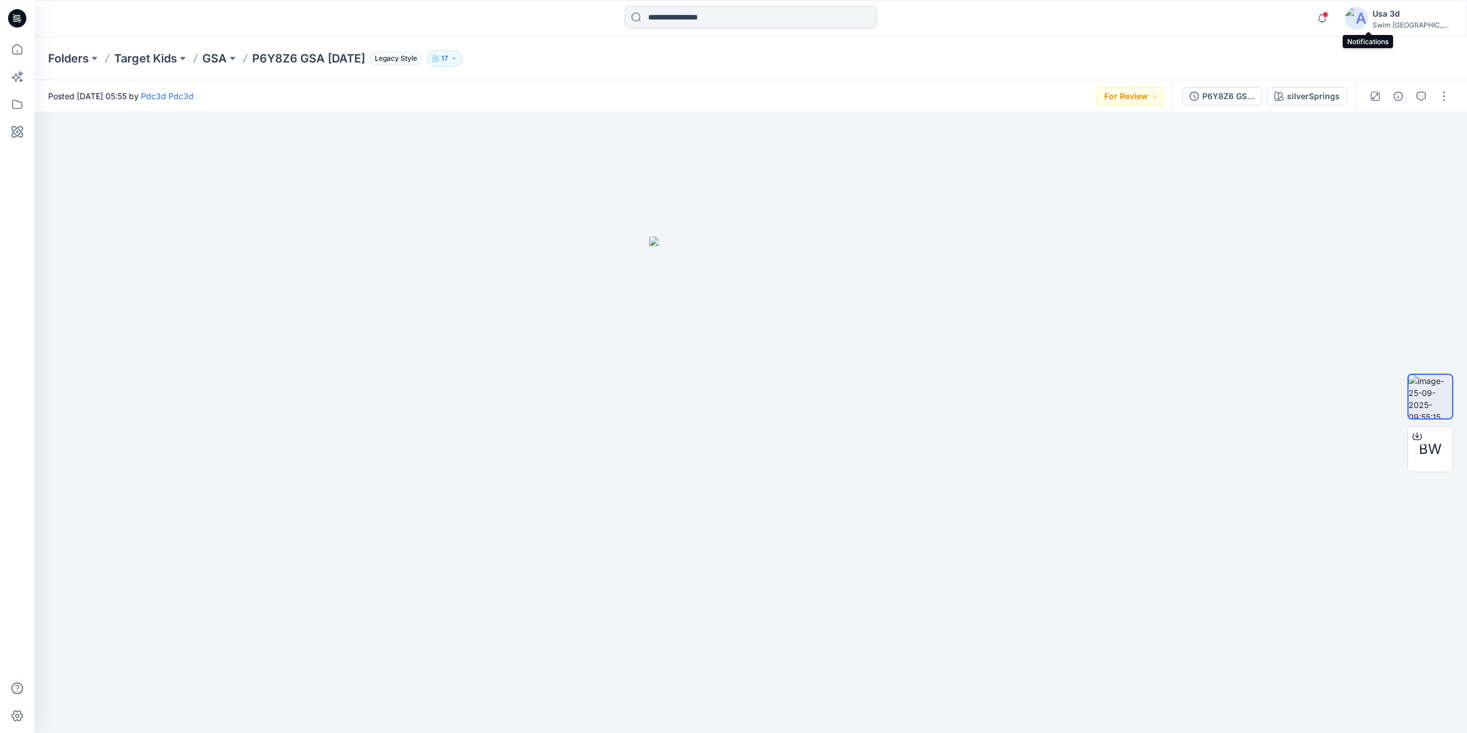
click at [29, 25] on div at bounding box center [17, 18] width 37 height 37
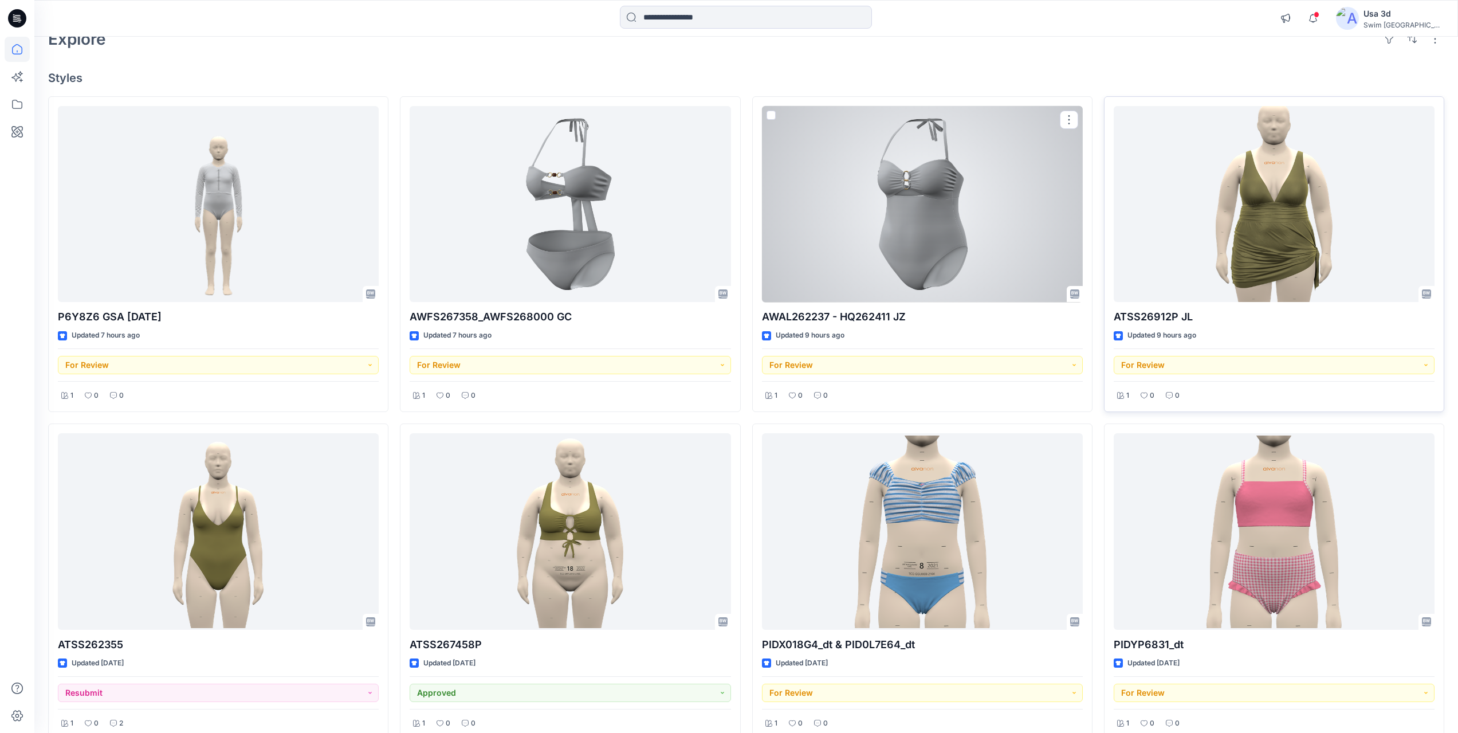
scroll to position [115, 0]
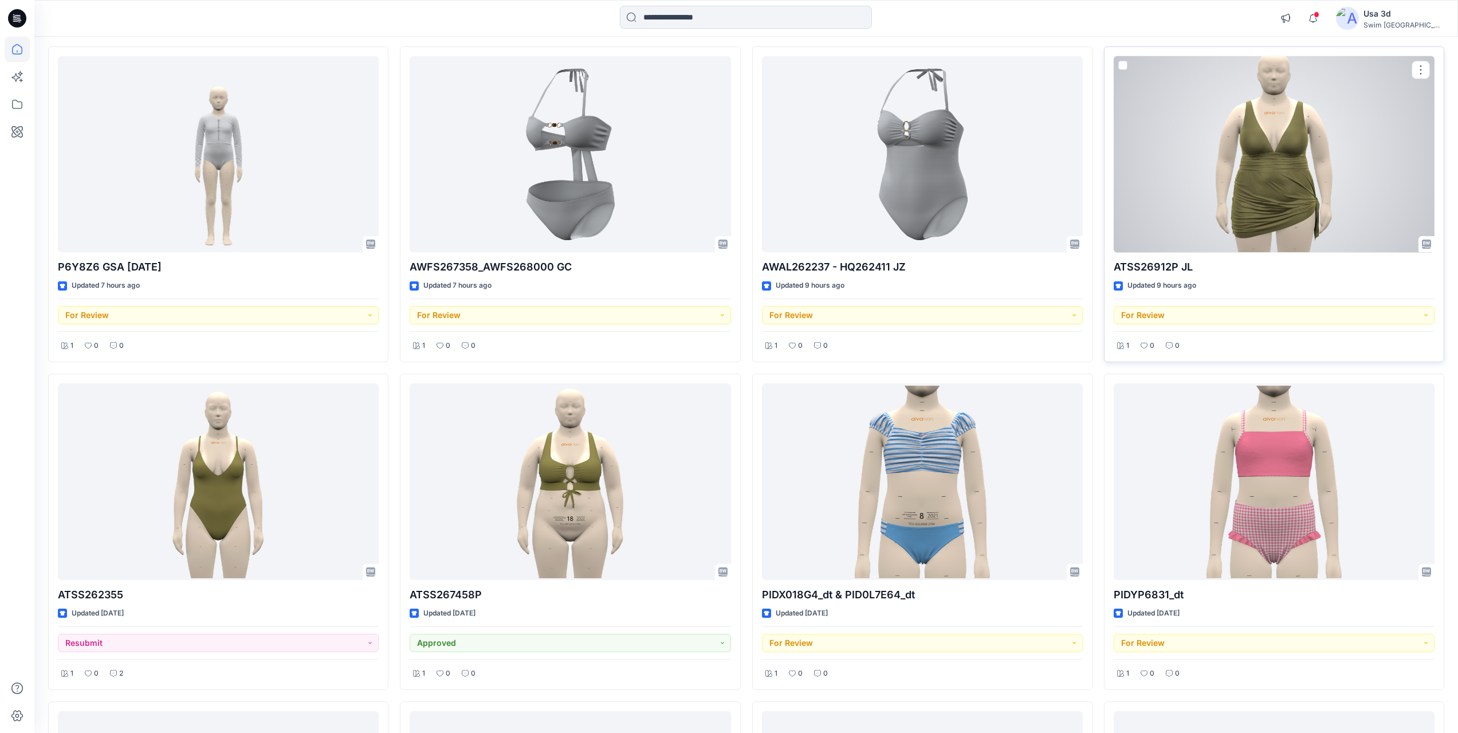
click at [1325, 170] on div at bounding box center [1274, 154] width 321 height 197
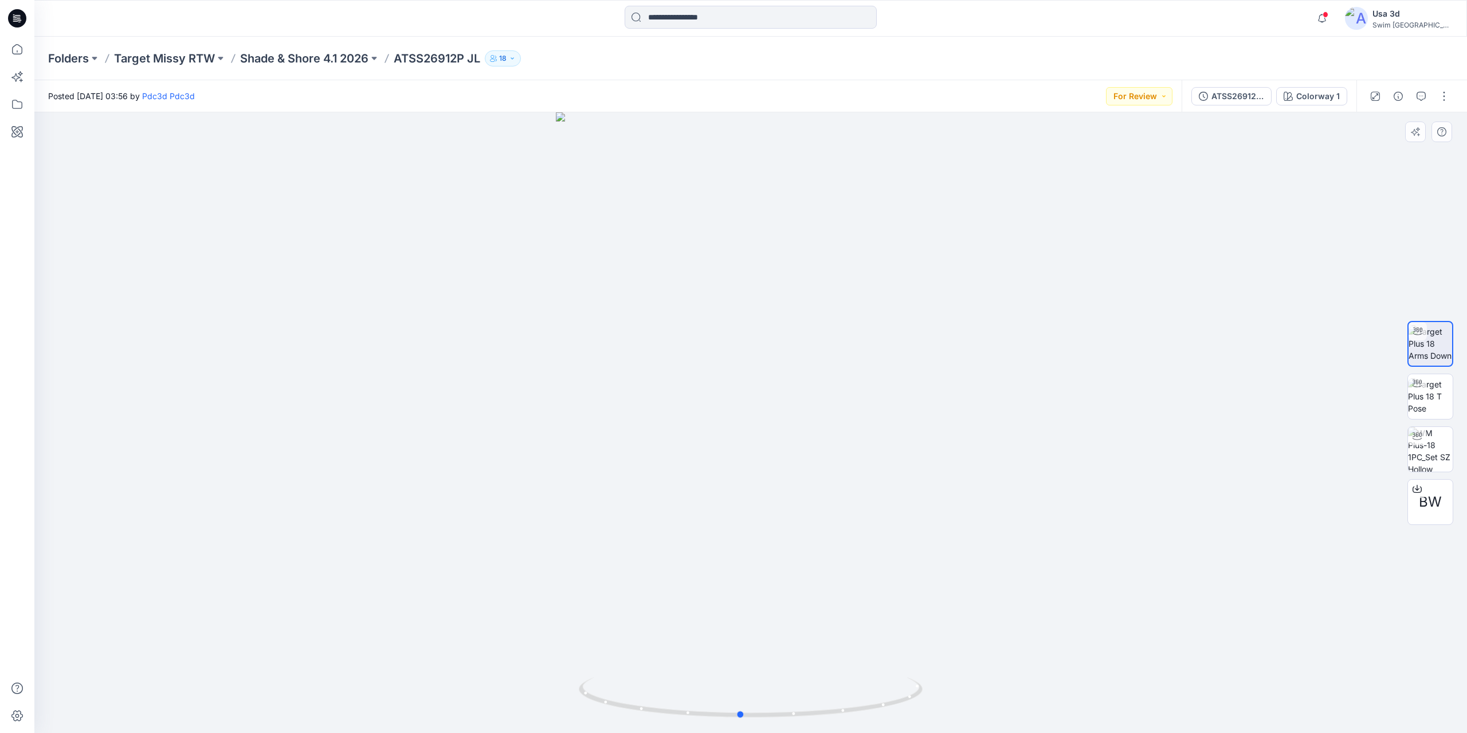
drag, startPoint x: 686, startPoint y: 461, endPoint x: 814, endPoint y: 433, distance: 130.8
click at [814, 433] on div at bounding box center [750, 422] width 1432 height 620
click at [1237, 95] on div "ATSS26912P JL" at bounding box center [1237, 96] width 53 height 13
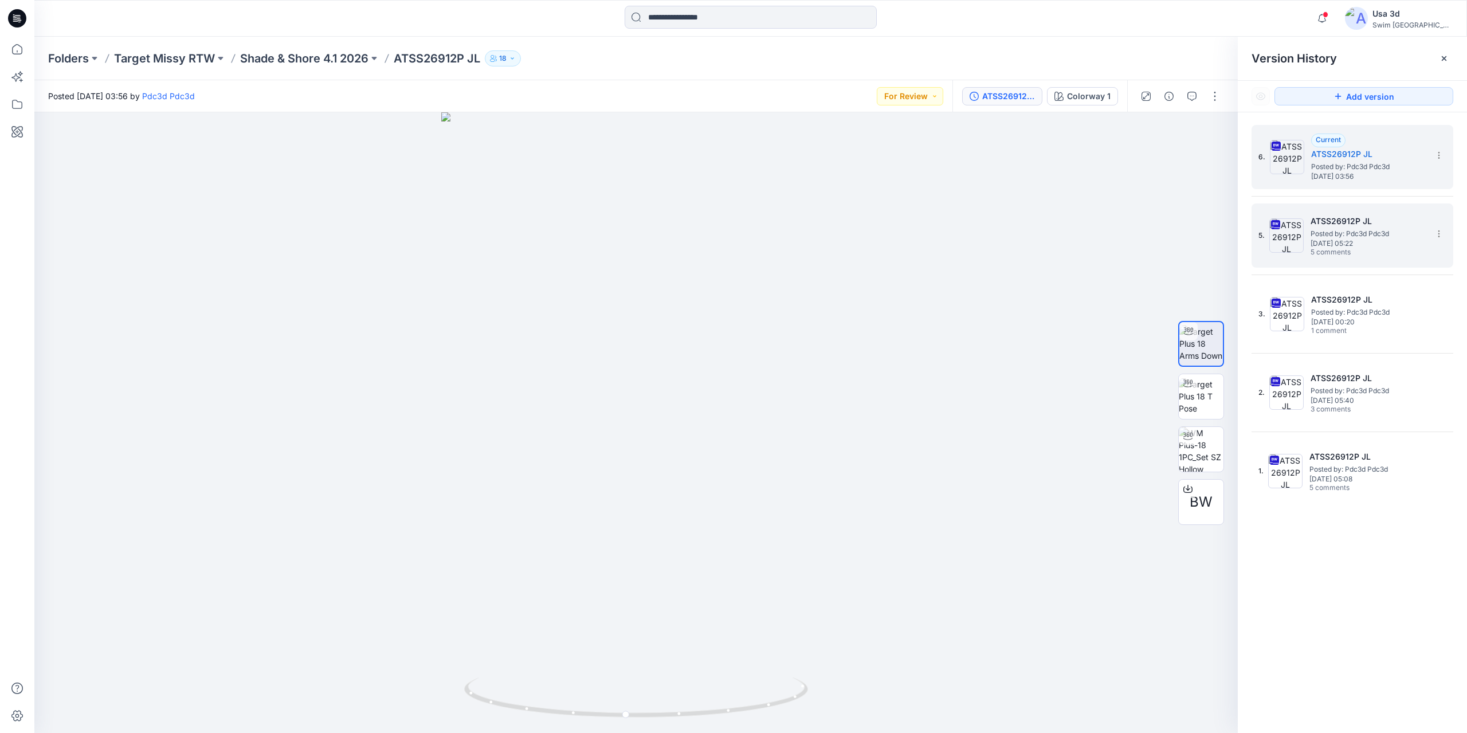
click at [1371, 236] on span "Posted by: Pdc3d Pdc3d" at bounding box center [1367, 233] width 115 height 11
click at [1195, 101] on button "button" at bounding box center [1192, 96] width 18 height 18
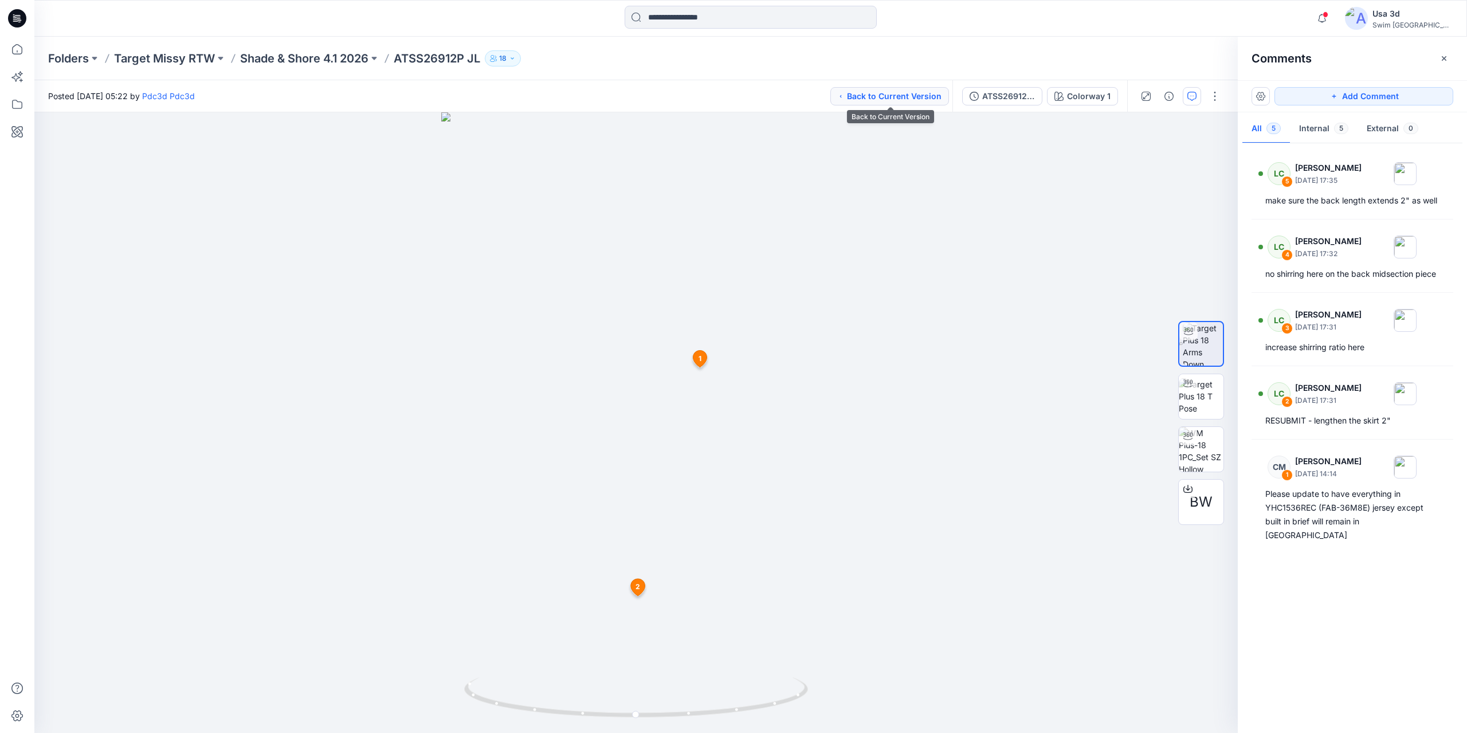
click at [898, 93] on button "Back to Current Version" at bounding box center [889, 96] width 119 height 18
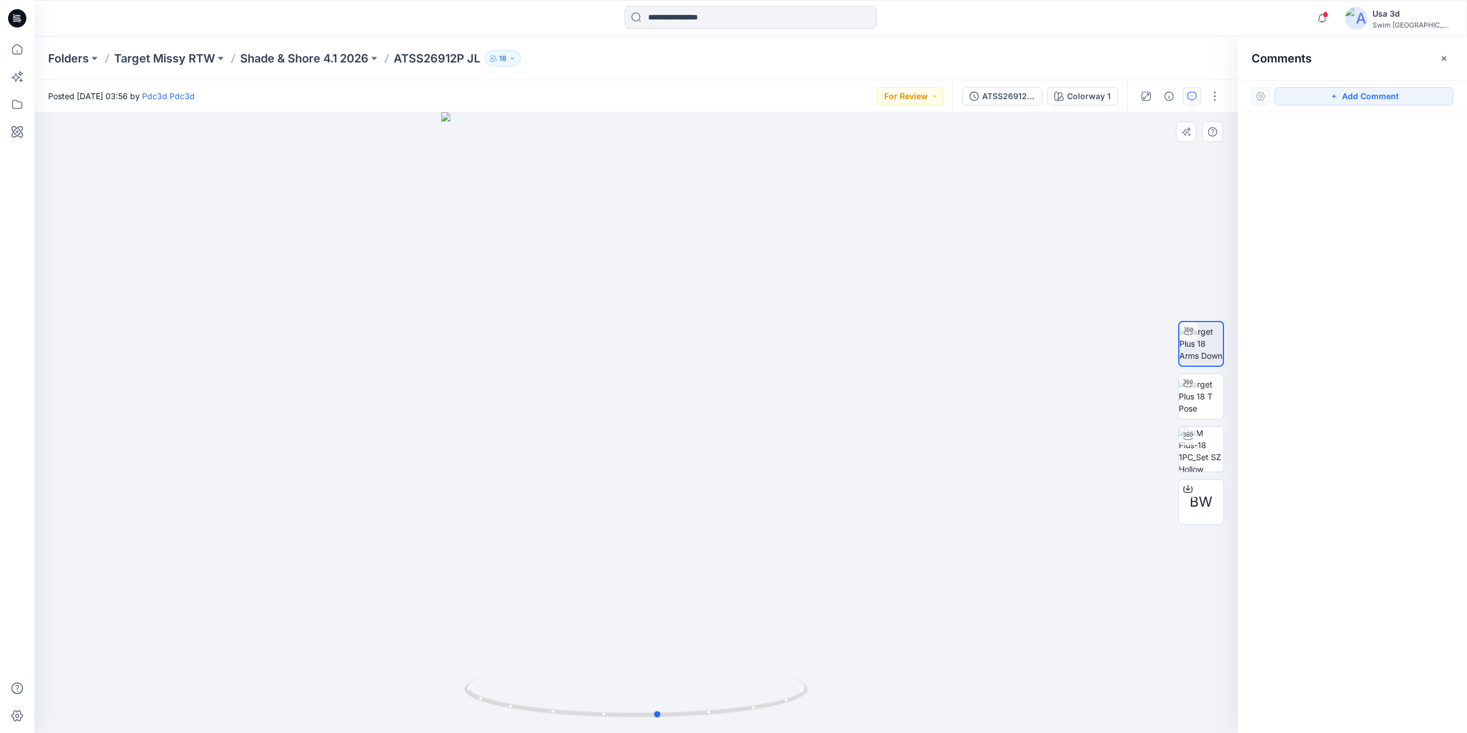
drag, startPoint x: 671, startPoint y: 467, endPoint x: 730, endPoint y: 461, distance: 58.7
click at [730, 461] on div at bounding box center [635, 422] width 1203 height 620
drag, startPoint x: 689, startPoint y: 515, endPoint x: 761, endPoint y: 503, distance: 73.2
click at [761, 503] on div at bounding box center [635, 422] width 1203 height 620
drag, startPoint x: 657, startPoint y: 454, endPoint x: 662, endPoint y: 413, distance: 41.6
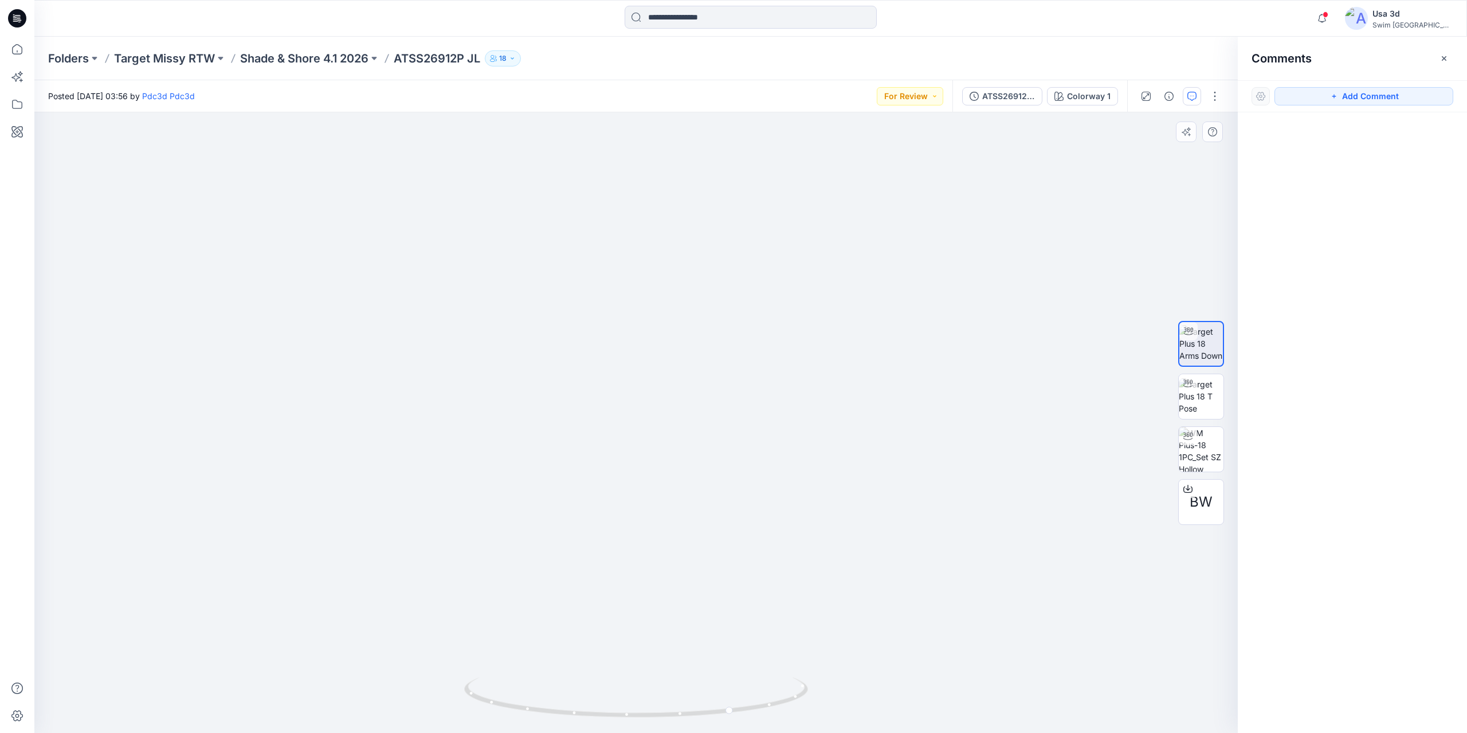
click at [662, 413] on img at bounding box center [636, 274] width 576 height 917
drag, startPoint x: 653, startPoint y: 585, endPoint x: 712, endPoint y: 575, distance: 59.3
click at [712, 575] on div at bounding box center [635, 422] width 1203 height 620
drag, startPoint x: 766, startPoint y: 558, endPoint x: 695, endPoint y: 567, distance: 71.6
click at [695, 567] on img at bounding box center [635, 200] width 675 height 1063
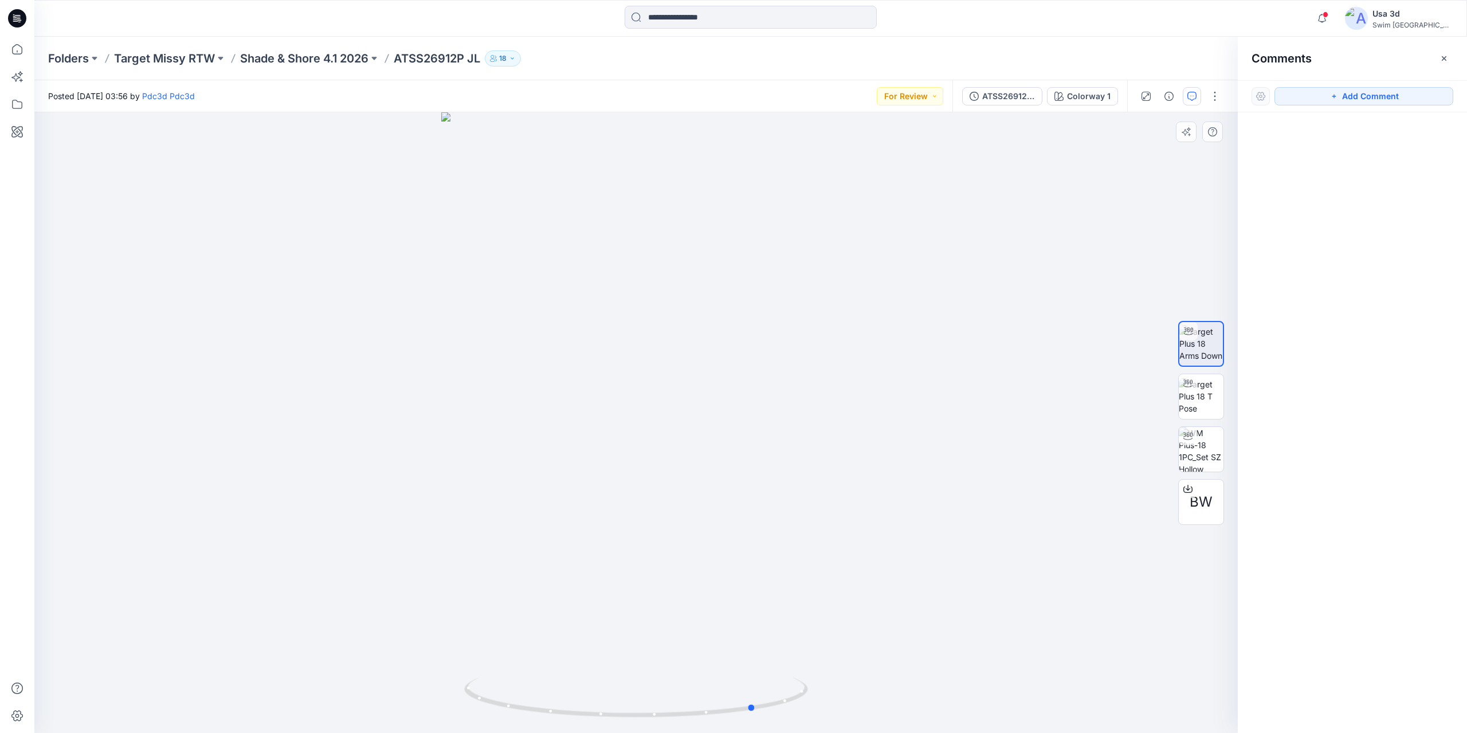
drag, startPoint x: 782, startPoint y: 633, endPoint x: 743, endPoint y: 635, distance: 39.6
click at [743, 635] on div at bounding box center [635, 422] width 1203 height 620
click at [1209, 402] on img at bounding box center [1201, 396] width 45 height 36
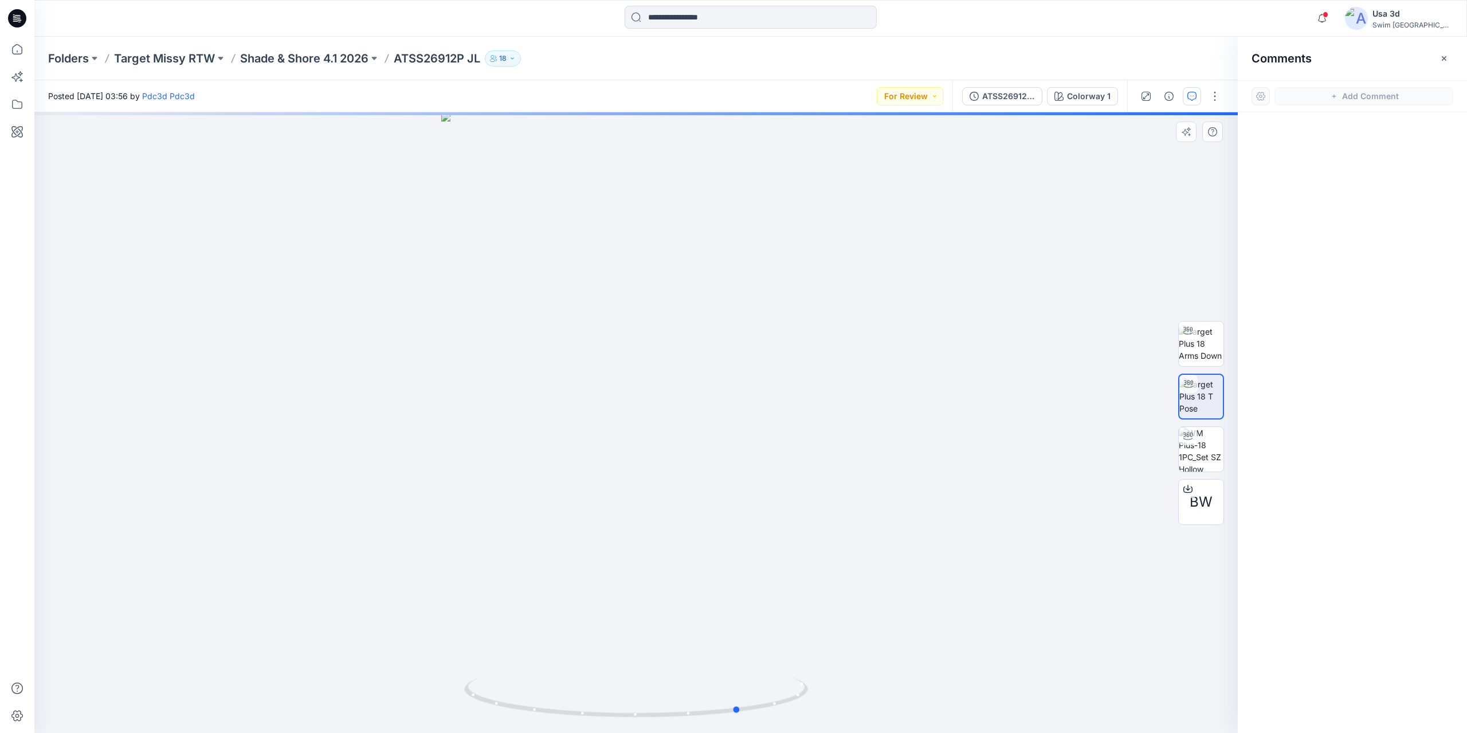
drag, startPoint x: 678, startPoint y: 574, endPoint x: 779, endPoint y: 569, distance: 101.5
click at [779, 569] on div at bounding box center [635, 422] width 1203 height 620
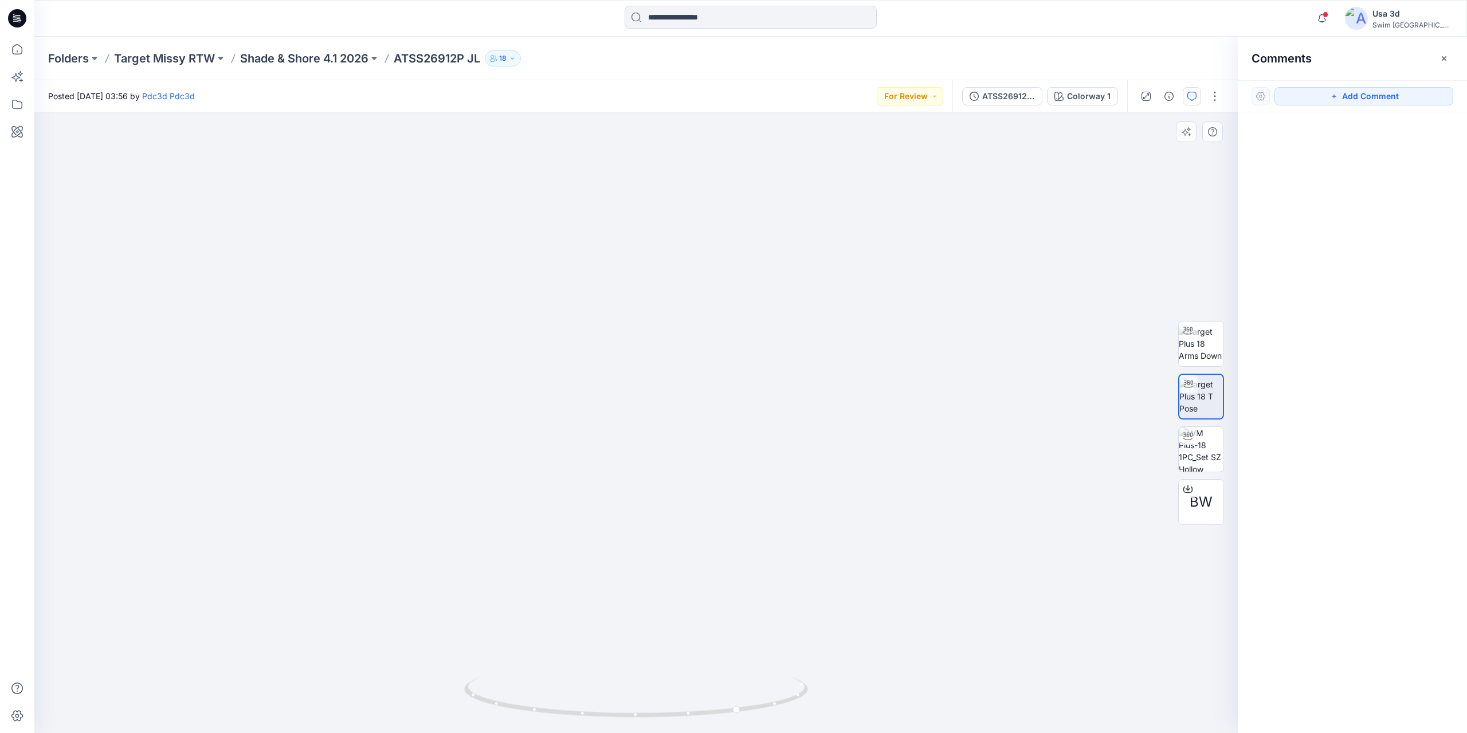
drag, startPoint x: 657, startPoint y: 618, endPoint x: 666, endPoint y: 373, distance: 244.8
click at [666, 373] on img at bounding box center [635, 197] width 675 height 1071
drag, startPoint x: 727, startPoint y: 438, endPoint x: 636, endPoint y: 434, distance: 91.2
click at [636, 434] on div at bounding box center [635, 422] width 1203 height 620
click at [1016, 100] on div "ATSS26912P JL" at bounding box center [1008, 96] width 53 height 13
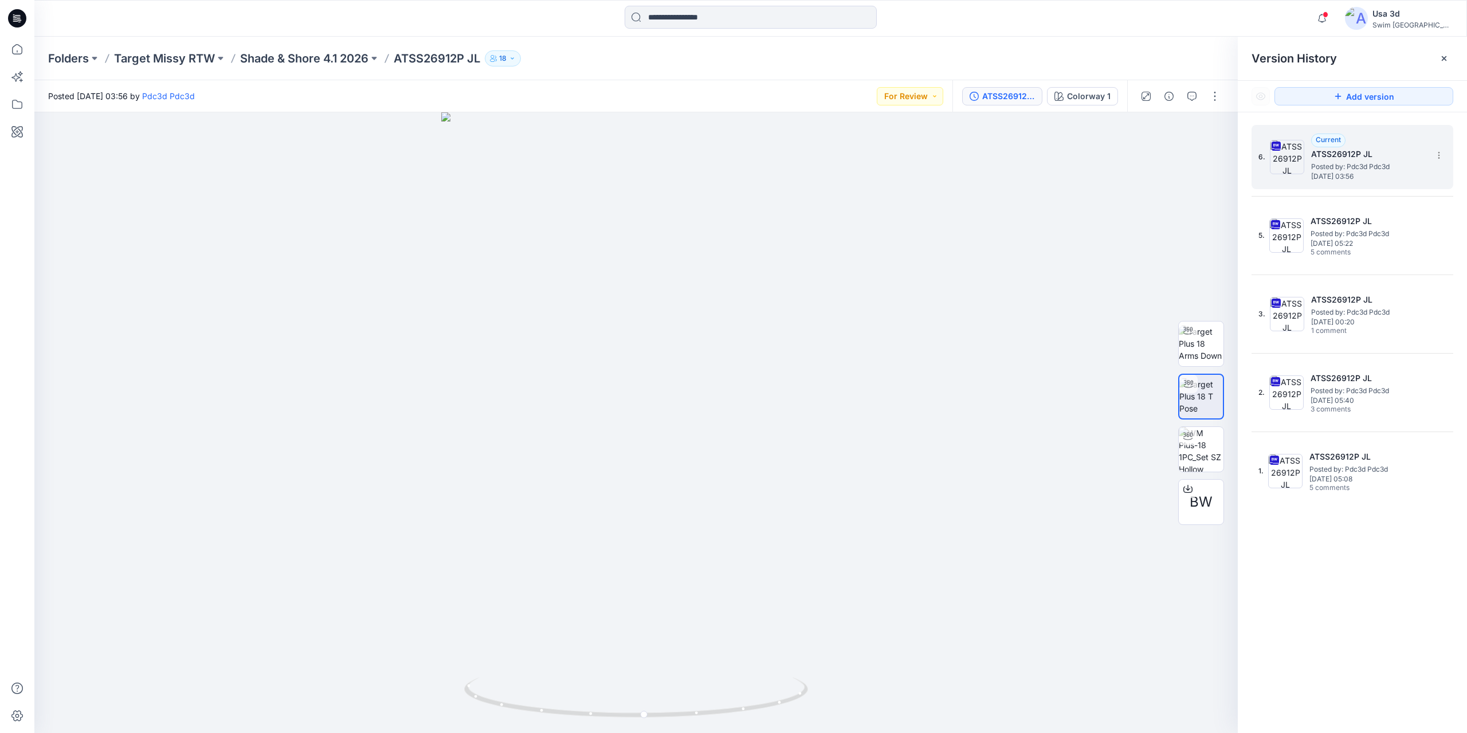
click at [1356, 161] on span "Posted by: Pdc3d Pdc3d" at bounding box center [1368, 166] width 115 height 11
click at [1193, 343] on img at bounding box center [1201, 343] width 45 height 36
drag, startPoint x: 690, startPoint y: 442, endPoint x: 664, endPoint y: 470, distance: 38.1
click at [664, 470] on div at bounding box center [635, 422] width 1203 height 620
click at [1333, 11] on icon "button" at bounding box center [1322, 18] width 22 height 23
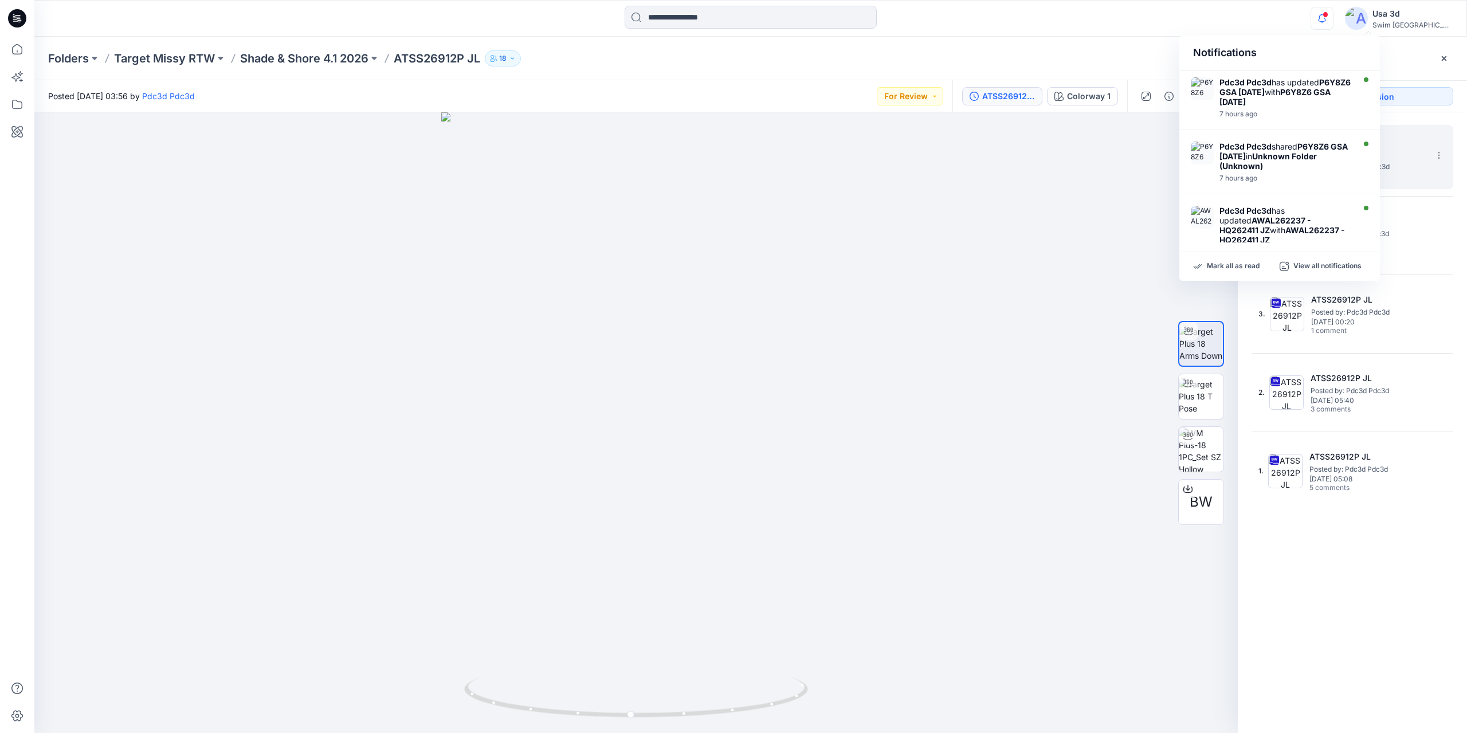
click at [1333, 13] on icon "button" at bounding box center [1322, 18] width 22 height 23
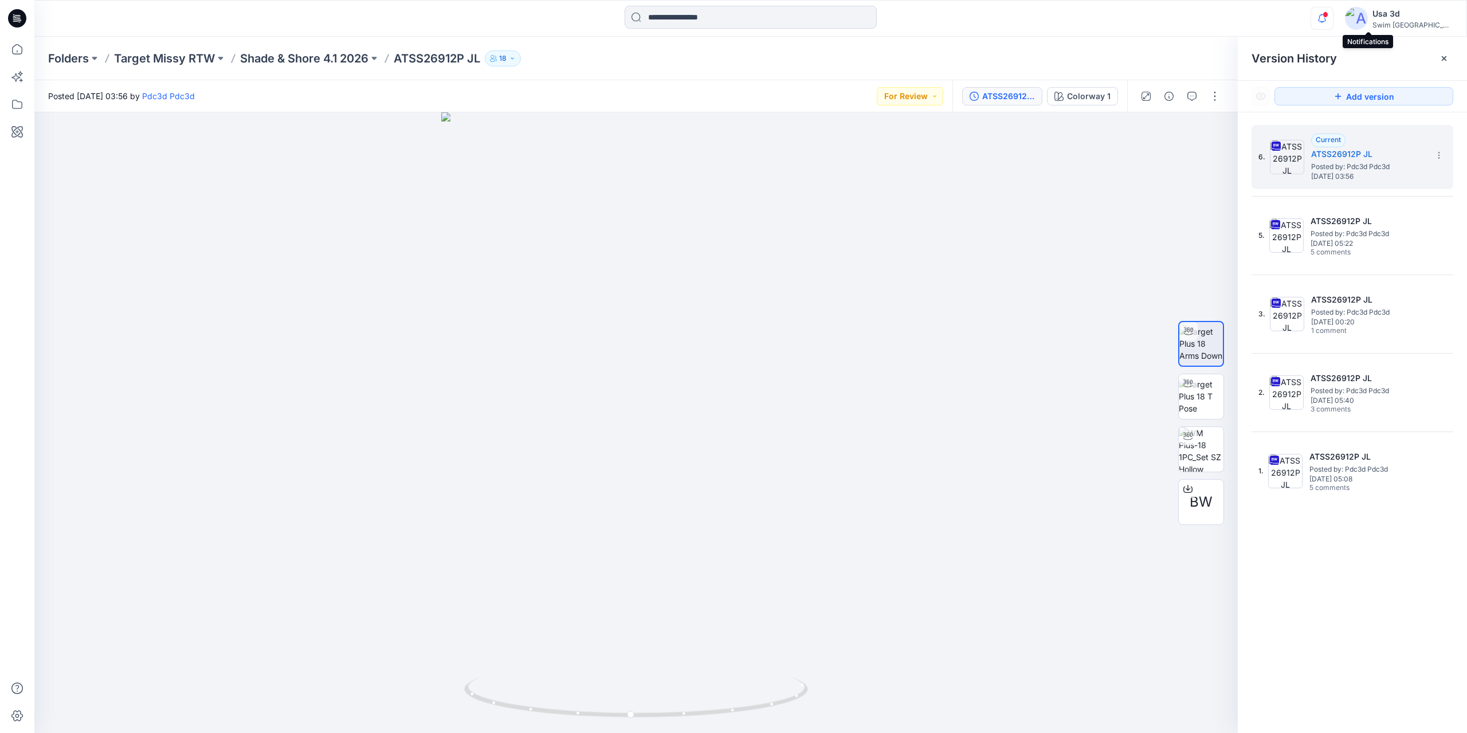
click at [1333, 18] on icon "button" at bounding box center [1322, 18] width 22 height 23
